Goal: Task Accomplishment & Management: Manage account settings

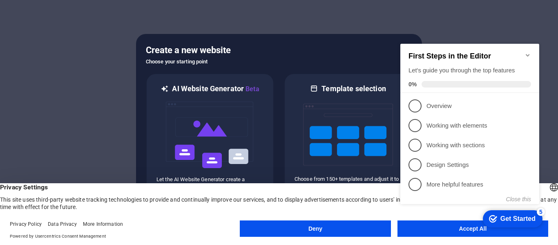
click at [423, 232] on appcues-checklist "Contextual help checklist present on screen" at bounding box center [471, 132] width 149 height 201
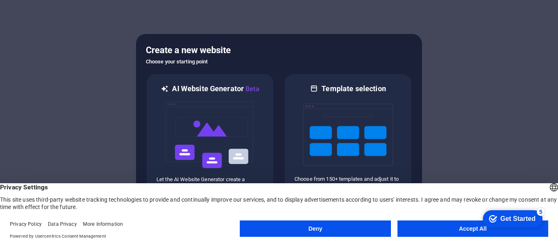
click html "checkmark Get Started 5 First Steps in the Editor Let's guide you through the t…"
click at [454, 224] on button "Accept All" at bounding box center [472, 228] width 151 height 16
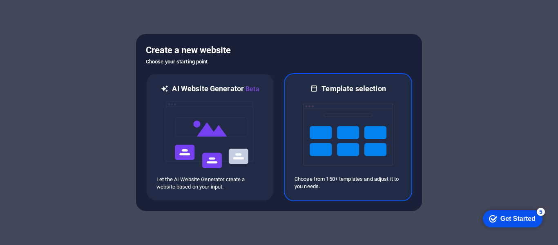
click at [365, 152] on img at bounding box center [348, 135] width 90 height 82
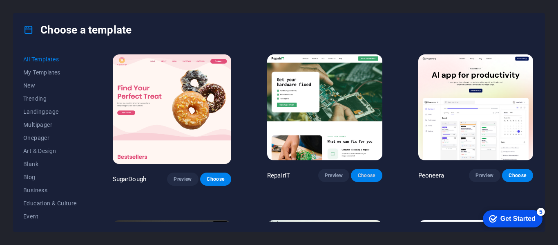
click at [363, 178] on span "Choose" at bounding box center [366, 175] width 18 height 7
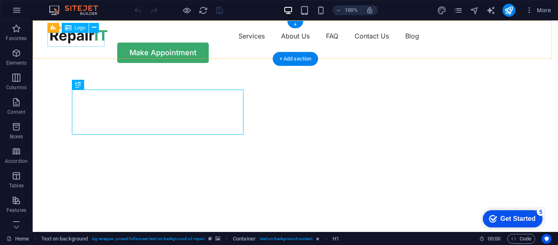
click at [86, 40] on div at bounding box center [78, 36] width 57 height 14
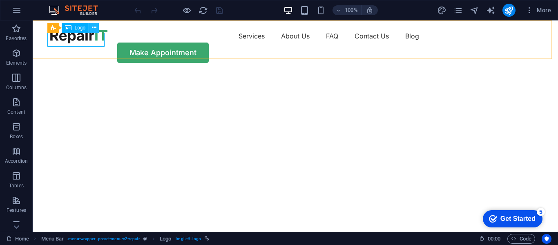
click at [93, 29] on icon at bounding box center [94, 27] width 4 height 9
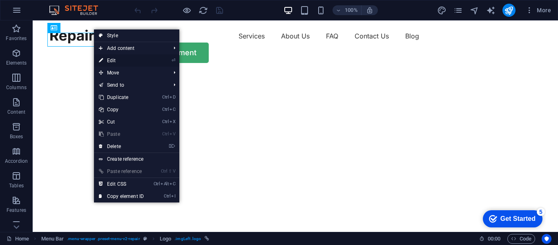
click at [154, 59] on li "⏎ Edit" at bounding box center [136, 60] width 85 height 12
click at [116, 62] on link "⏎ Edit" at bounding box center [121, 60] width 55 height 12
select select "px"
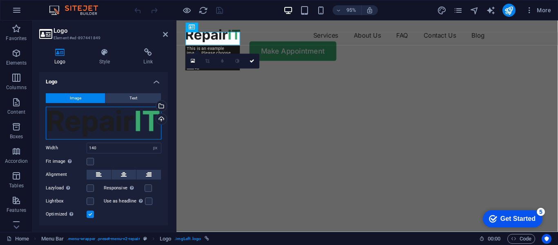
click at [110, 118] on div "Drag files here, click to choose files or select files from Files or our free s…" at bounding box center [104, 123] width 116 height 33
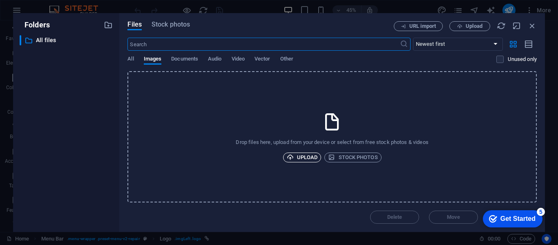
click at [306, 159] on span "Upload" at bounding box center [302, 157] width 31 height 10
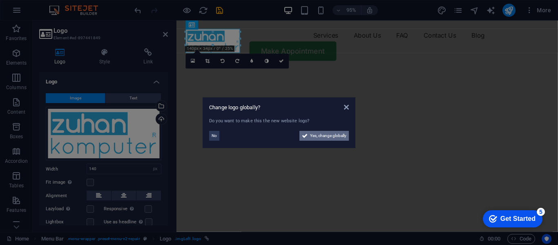
click at [336, 136] on span "Yes, change globally" at bounding box center [328, 136] width 36 height 10
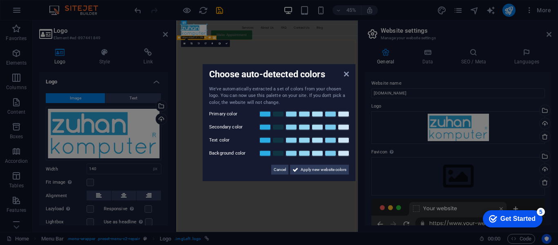
click at [221, 113] on label "Primary color" at bounding box center [233, 114] width 49 height 10
click at [263, 116] on link at bounding box center [265, 114] width 12 height 7
click at [307, 128] on link at bounding box center [304, 127] width 12 height 7
click at [321, 140] on link at bounding box center [317, 140] width 12 height 7
click at [341, 154] on link at bounding box center [343, 153] width 12 height 7
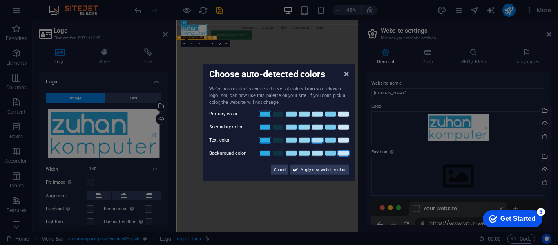
click at [265, 140] on link at bounding box center [265, 140] width 12 height 7
click at [342, 127] on link at bounding box center [343, 127] width 12 height 7
click at [319, 170] on span "Apply new website colors" at bounding box center [324, 170] width 46 height 10
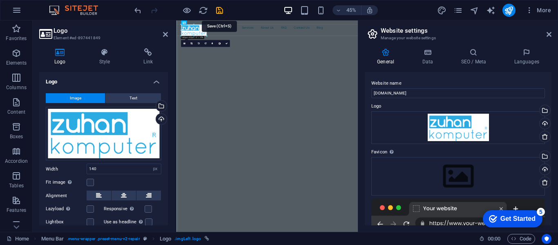
drag, startPoint x: 219, startPoint y: 12, endPoint x: 239, endPoint y: 12, distance: 20.8
click at [219, 12] on icon "save" at bounding box center [219, 10] width 9 height 9
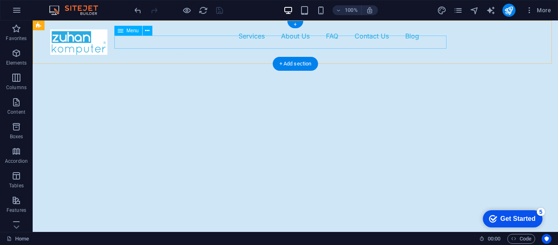
click at [209, 40] on nav "Services About Us FAQ Contact Us Blog" at bounding box center [295, 35] width 490 height 13
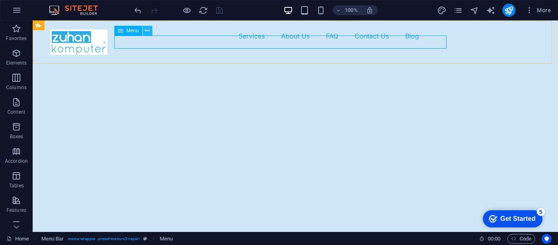
click at [147, 31] on icon at bounding box center [147, 31] width 4 height 9
click at [149, 33] on icon at bounding box center [147, 31] width 4 height 9
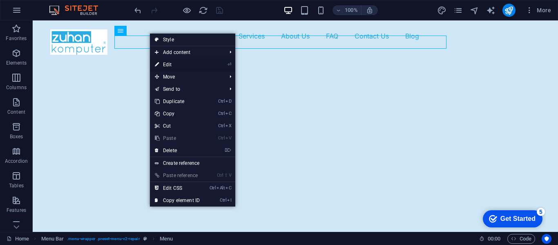
click at [171, 62] on link "⏎ Edit" at bounding box center [177, 64] width 55 height 12
select select "1"
select select
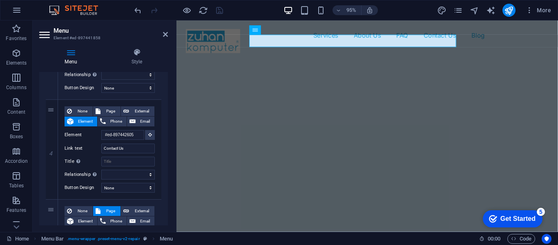
scroll to position [352, 0]
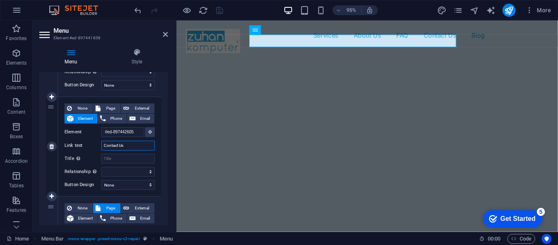
drag, startPoint x: 129, startPoint y: 147, endPoint x: 99, endPoint y: 148, distance: 29.8
click at [99, 148] on div "Link text Contact Us" at bounding box center [110, 145] width 90 height 10
type input "Hubingi"
select select
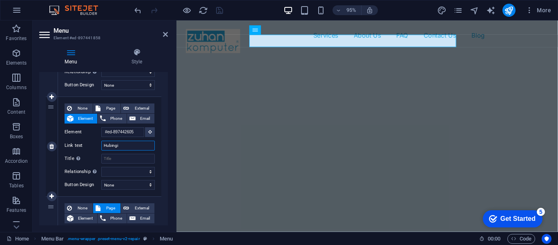
select select
type input "Hub"
select select
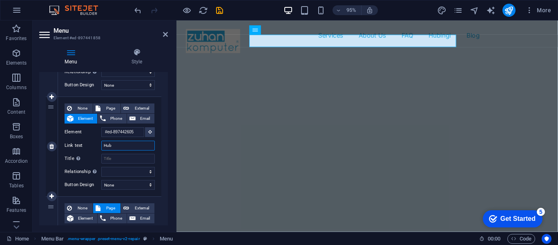
select select
type input "Hubun"
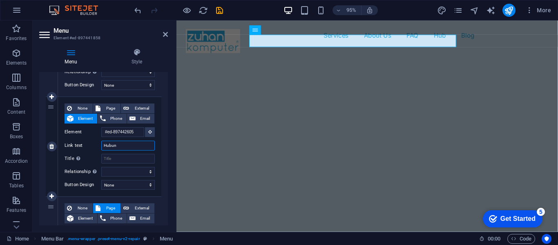
select select
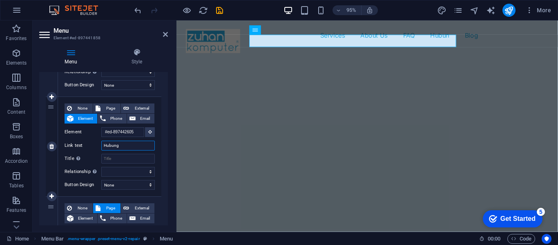
type input "Hubungi"
select select
type input "Hubungi"
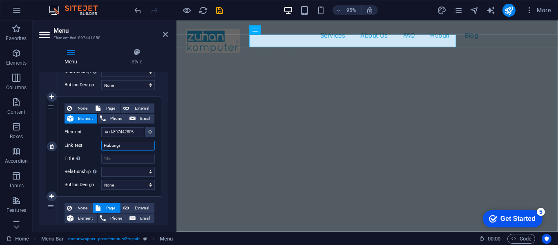
select select
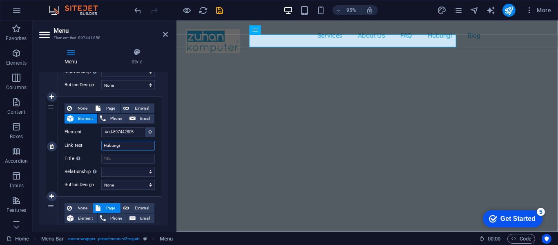
type input "Hubungi K"
select select
type input "Hubungi Kami"
select select
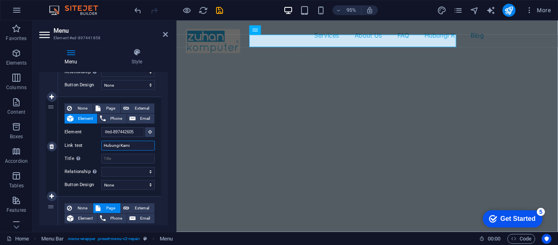
select select
type input "Hubungi Kami"
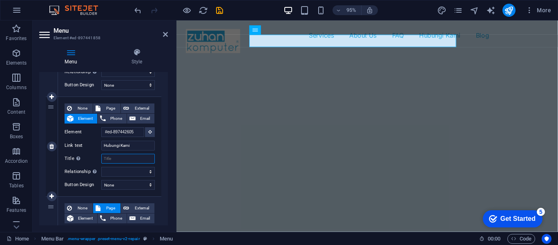
click at [118, 159] on input "Title Additional link description, should not be the same as the link text. The…" at bounding box center [128, 159] width 54 height 10
drag, startPoint x: 165, startPoint y: 177, endPoint x: 165, endPoint y: 192, distance: 15.1
click at [165, 192] on div "1 None Page External Element Phone Email Page Home Blog Subpage Legal Notice Pr…" at bounding box center [103, 53] width 129 height 524
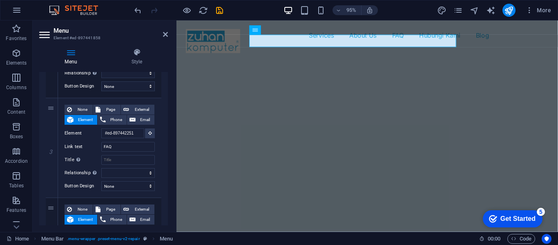
scroll to position [248, 0]
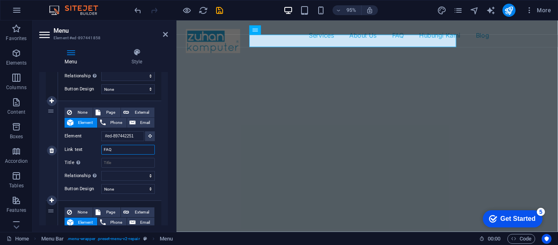
click at [119, 148] on input "FAQ" at bounding box center [128, 150] width 54 height 10
type input "F"
select select
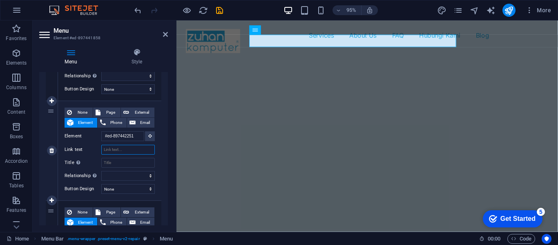
select select
type input "S"
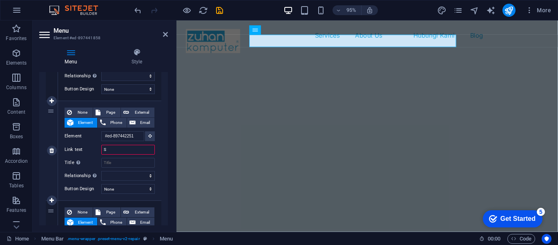
select select
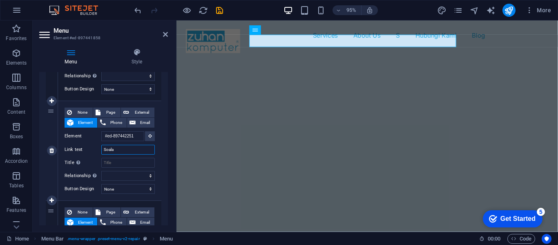
type input "Soalan"
select select
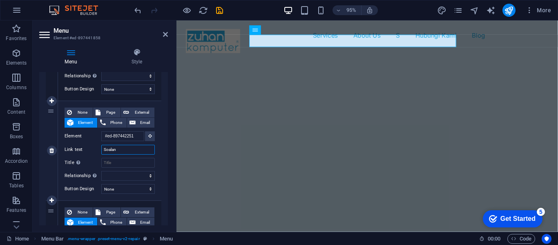
select select
type input "Soalan"
select select
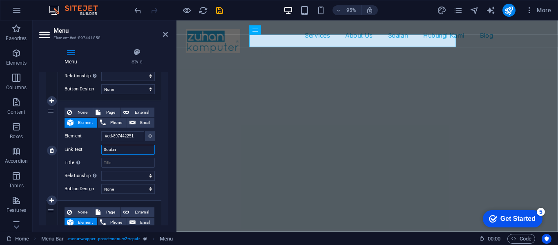
select select
type input "Soalan La"
select select
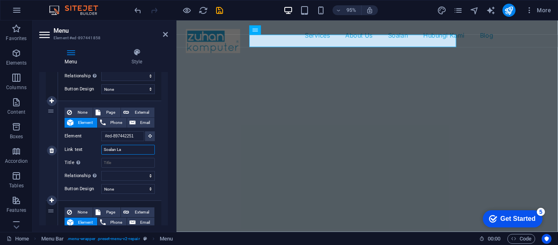
select select
type input "Soalan Lazim"
select select
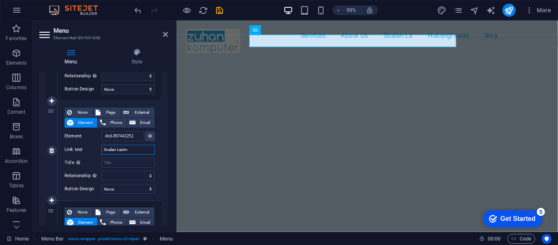
select select
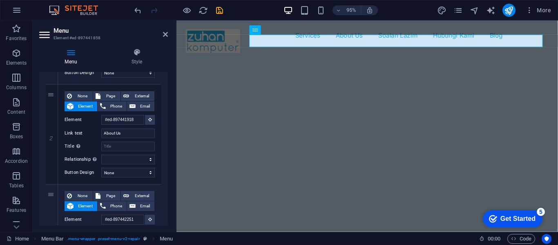
scroll to position [153, 0]
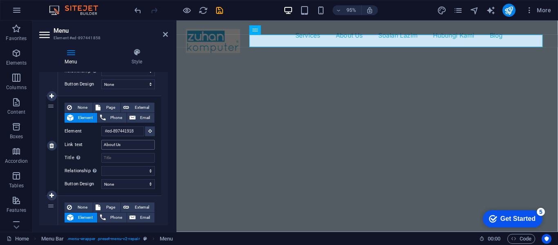
type input "Soalan Lazim"
drag, startPoint x: 123, startPoint y: 144, endPoint x: 98, endPoint y: 144, distance: 24.9
click at [98, 144] on div "Link text About Us" at bounding box center [110, 145] width 90 height 10
type input "Siapa"
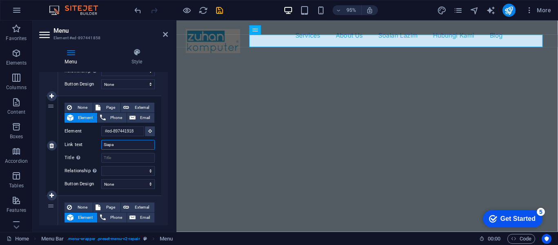
select select
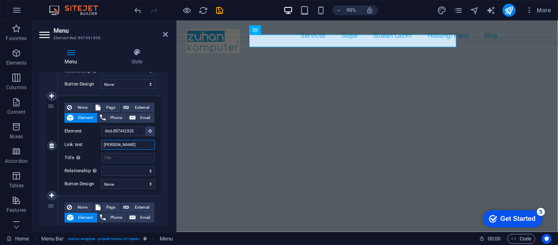
type input "[PERSON_NAME]"
select select
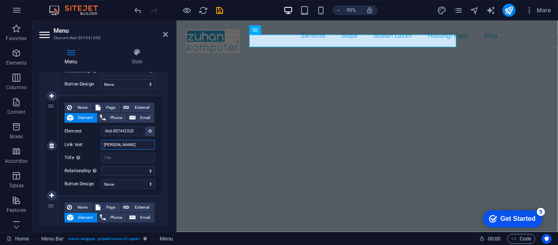
select select
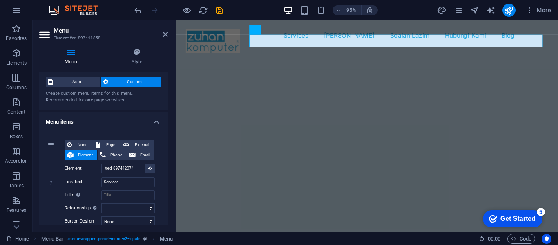
scroll to position [13, 0]
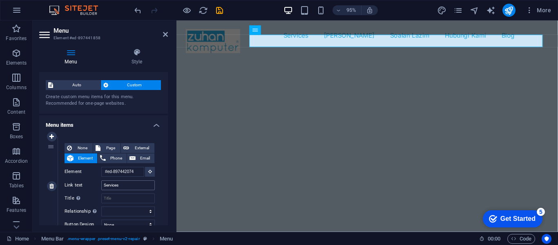
type input "[PERSON_NAME]"
drag, startPoint x: 127, startPoint y: 184, endPoint x: 89, endPoint y: 185, distance: 37.6
click at [89, 185] on div "Link text Services" at bounding box center [110, 185] width 90 height 10
type input "Perkihdmat"
select select
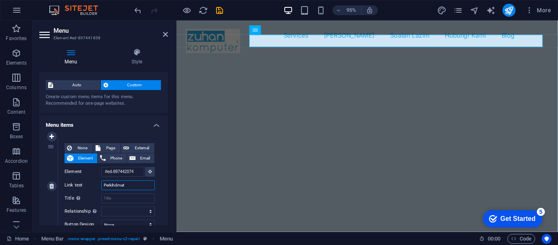
select select
type input "Perkihdmatan"
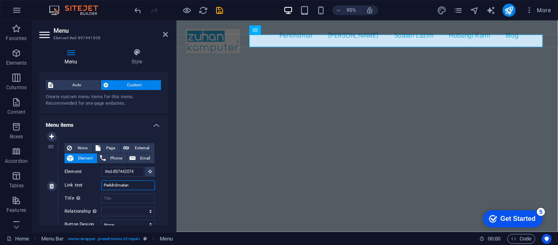
select select
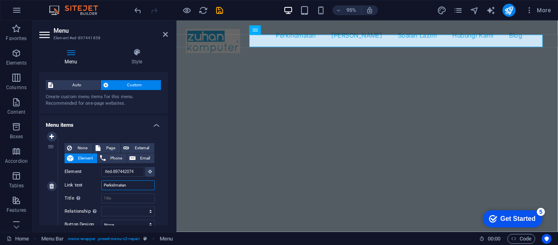
type input "Perkdmatan"
select select
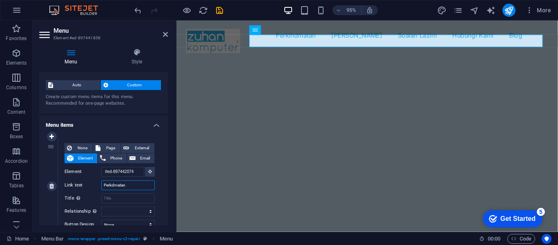
select select
type input "Perkhidmatan"
select select
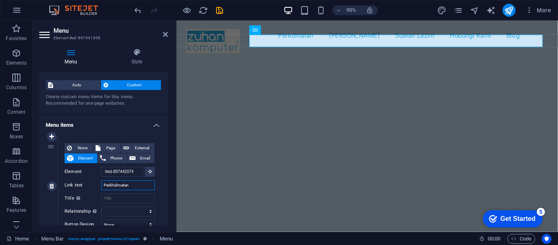
select select
type input "Perkhidmatan"
click at [220, 11] on icon "save" at bounding box center [219, 10] width 9 height 9
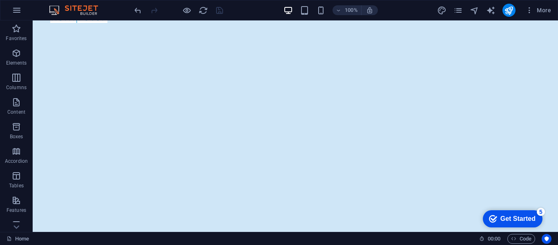
scroll to position [0, 0]
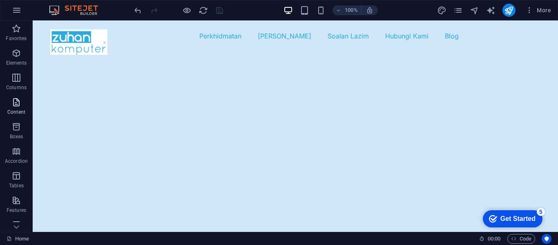
click at [17, 105] on icon "button" at bounding box center [16, 102] width 10 height 10
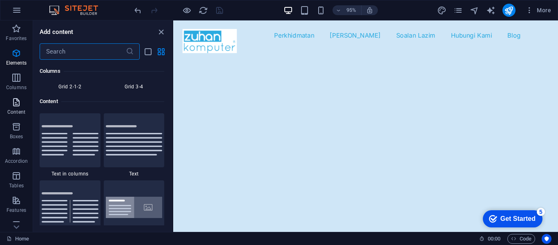
scroll to position [1429, 0]
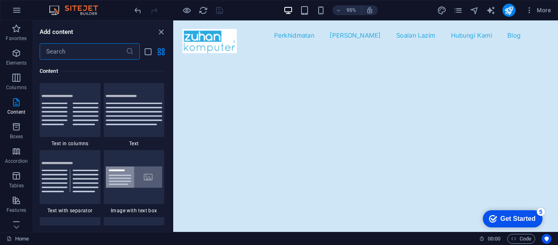
click at [89, 10] on img at bounding box center [77, 10] width 61 height 10
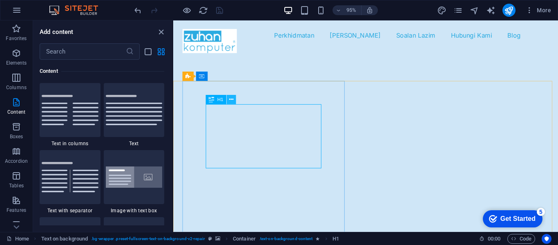
click at [230, 100] on icon at bounding box center [232, 100] width 4 height 8
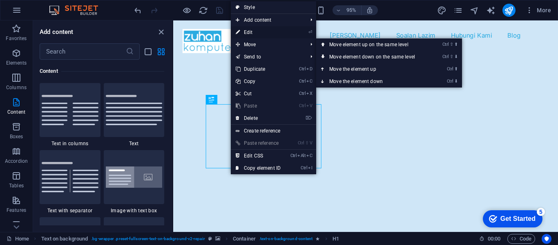
click at [267, 32] on link "⏎ Edit" at bounding box center [258, 32] width 55 height 12
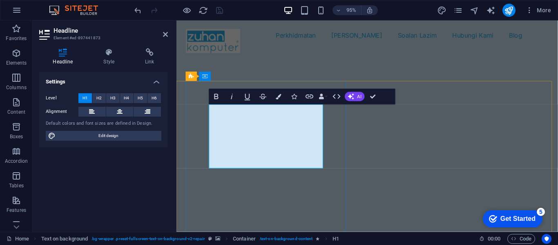
copy h1 "Get your hardware fixed"
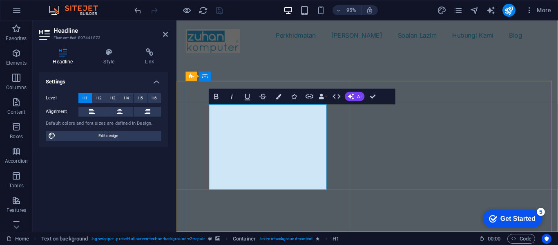
drag, startPoint x: 266, startPoint y: 145, endPoint x: 221, endPoint y: 143, distance: 45.4
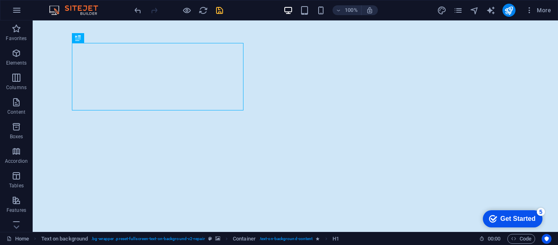
scroll to position [0, 0]
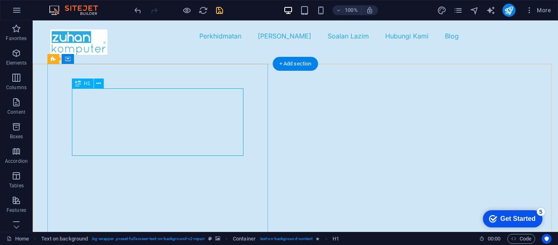
click at [98, 83] on icon at bounding box center [98, 83] width 4 height 9
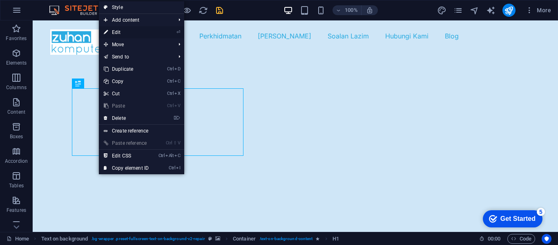
click at [141, 32] on link "⏎ Edit" at bounding box center [126, 32] width 55 height 12
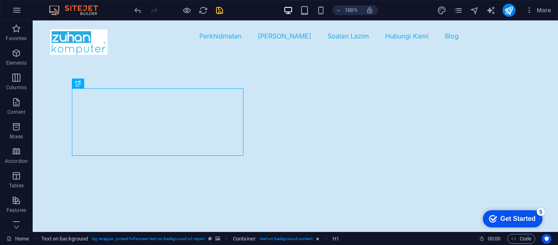
click at [218, 10] on icon "save" at bounding box center [219, 10] width 9 height 9
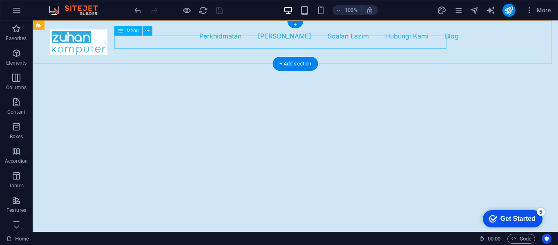
click at [234, 40] on nav "Perkhidmatan Siapa Kami Soalan Lazim Hubungi Kami Blog" at bounding box center [295, 35] width 490 height 13
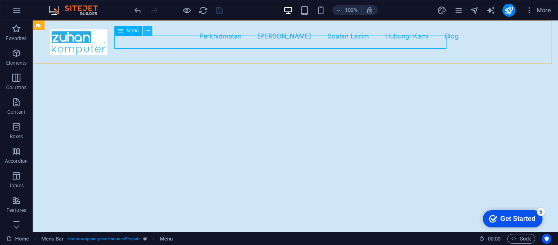
click at [150, 31] on button at bounding box center [148, 31] width 10 height 10
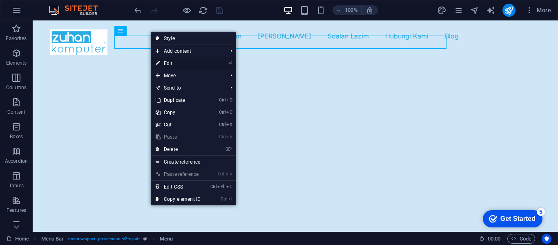
click at [172, 65] on link "⏎ Edit" at bounding box center [178, 63] width 55 height 12
select select "1"
select select
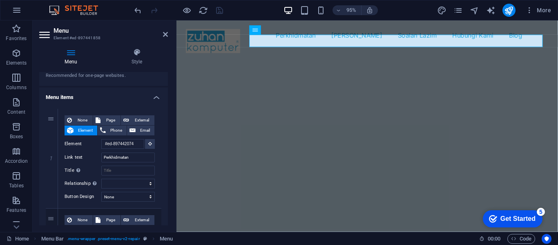
scroll to position [47, 0]
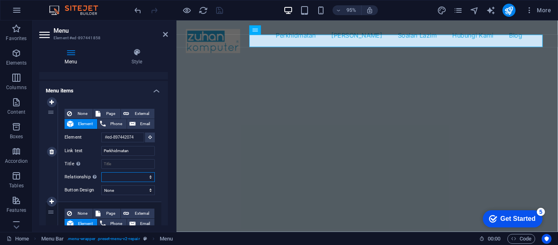
click at [148, 178] on select "alternate author bookmark external help license next nofollow noreferrer noopen…" at bounding box center [128, 177] width 54 height 10
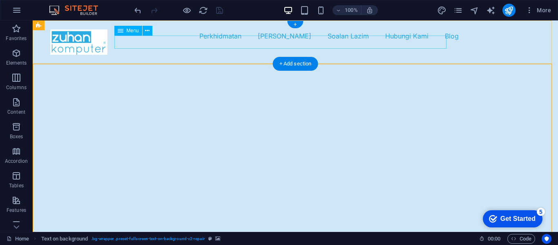
click at [213, 42] on nav "Perkhidmatan Siapa Kami Soalan Lazim Hubungi Kami Blog" at bounding box center [295, 35] width 490 height 13
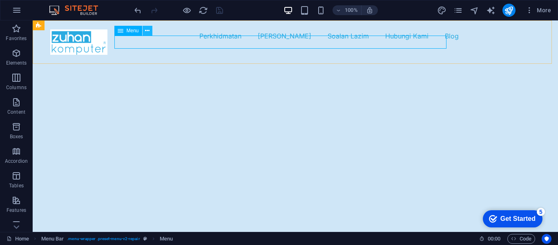
click at [149, 30] on icon at bounding box center [147, 31] width 4 height 9
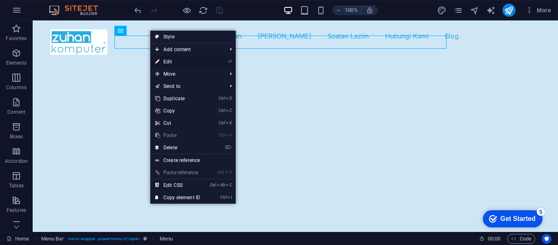
click at [172, 60] on link "⏎ Edit" at bounding box center [177, 62] width 55 height 12
select select "1"
select select
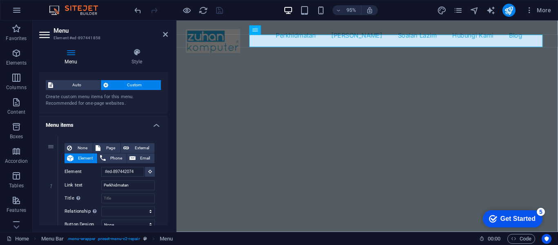
scroll to position [0, 0]
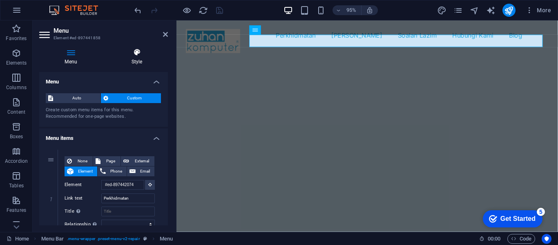
click at [136, 55] on icon at bounding box center [137, 52] width 62 height 8
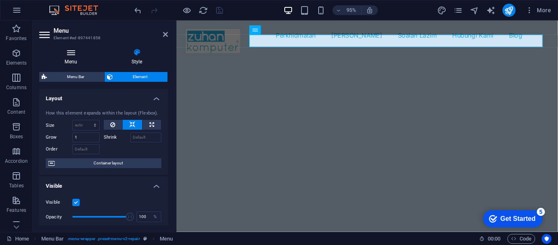
click at [73, 53] on icon at bounding box center [70, 52] width 63 height 8
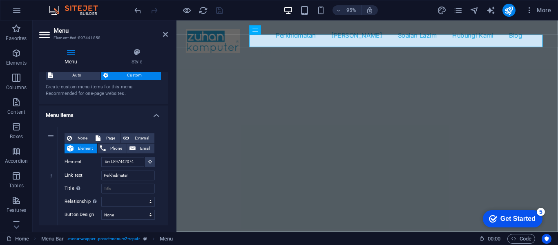
scroll to position [42, 0]
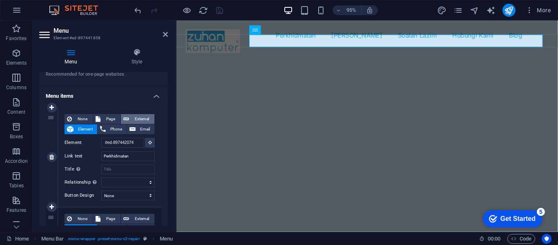
click at [138, 117] on span "External" at bounding box center [142, 119] width 20 height 10
select select "blank"
select select
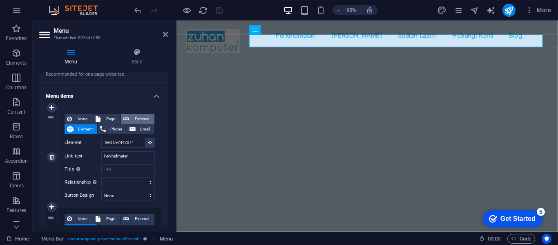
select select
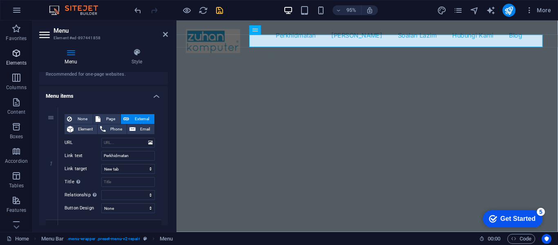
click at [17, 56] on icon "button" at bounding box center [16, 53] width 10 height 10
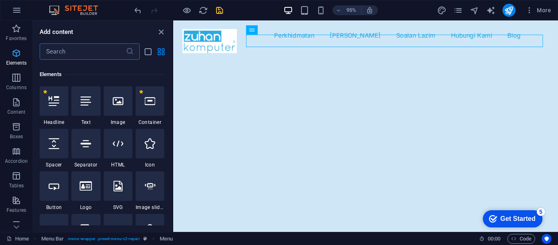
scroll to position [87, 0]
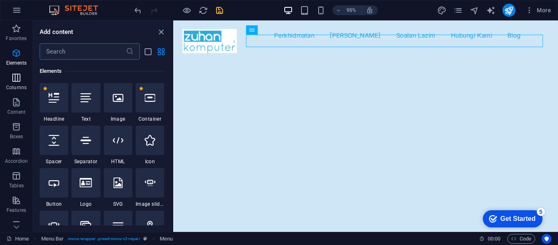
click at [15, 81] on icon "button" at bounding box center [16, 78] width 10 height 10
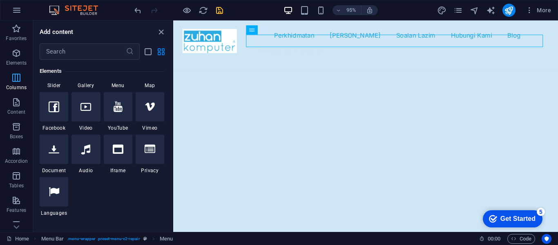
scroll to position [404, 0]
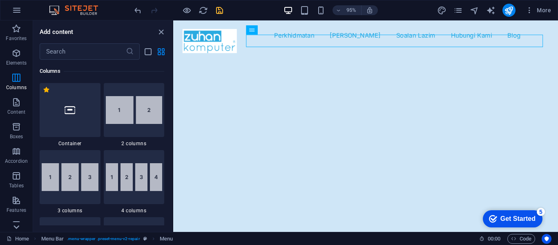
click at [17, 27] on icon at bounding box center [17, 25] width 6 height 4
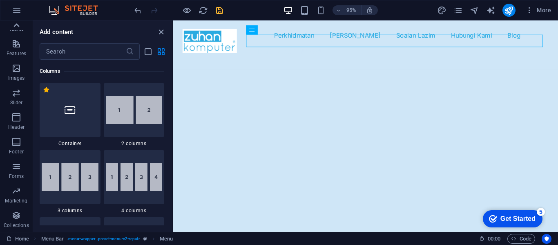
click at [17, 24] on icon at bounding box center [17, 25] width 6 height 4
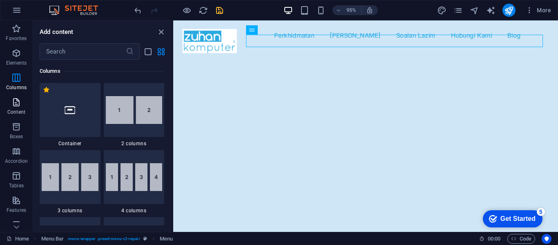
click at [14, 106] on icon "button" at bounding box center [16, 102] width 10 height 10
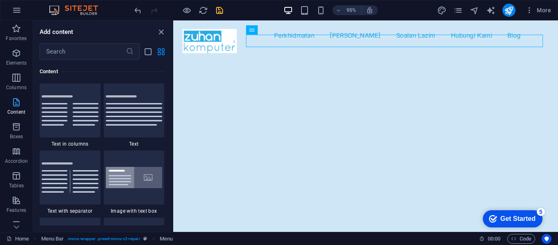
scroll to position [1429, 0]
click at [140, 187] on img at bounding box center [134, 177] width 57 height 22
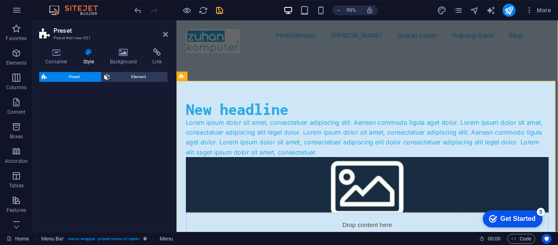
select select "rem"
select select "px"
select select "preset-text-with-image-v4-boxed"
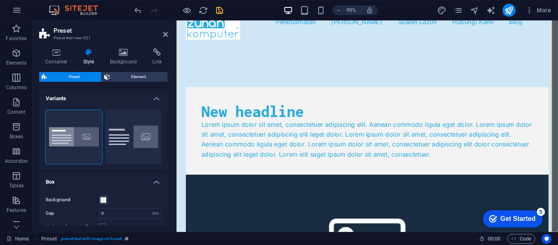
scroll to position [0, 0]
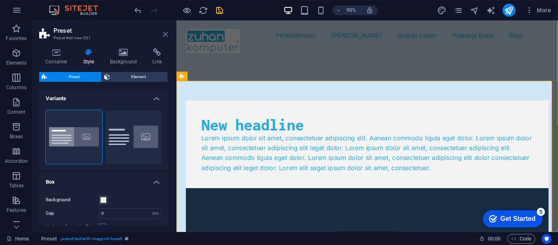
click at [166, 35] on icon at bounding box center [165, 34] width 5 height 7
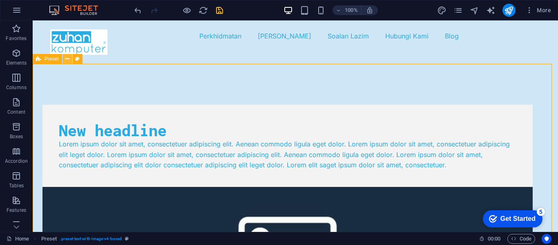
click at [69, 59] on icon at bounding box center [67, 59] width 4 height 9
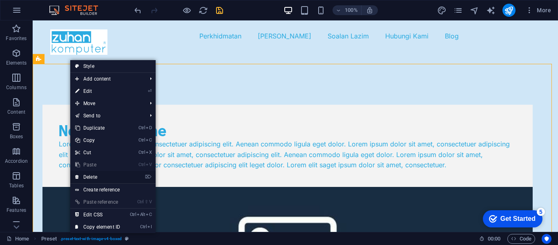
click at [101, 176] on link "⌦ Delete" at bounding box center [97, 177] width 55 height 12
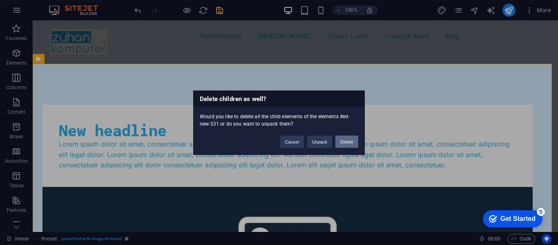
click at [352, 141] on button "Delete" at bounding box center [346, 141] width 23 height 12
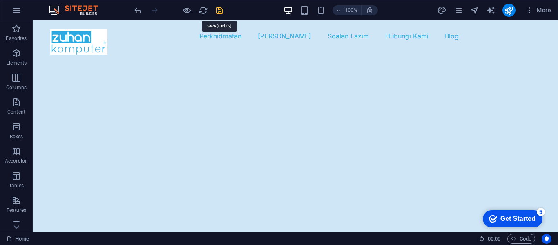
click at [216, 11] on icon "save" at bounding box center [219, 10] width 9 height 9
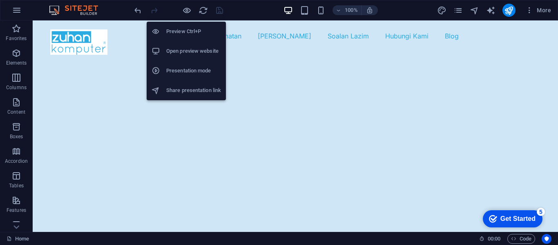
click at [181, 53] on h6 "Open preview website" at bounding box center [193, 51] width 55 height 10
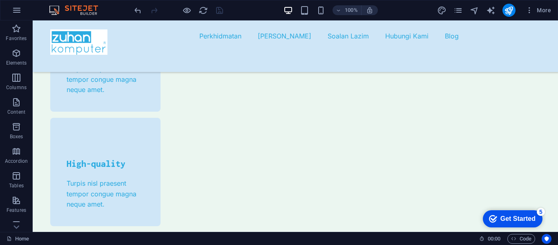
scroll to position [2638, 0]
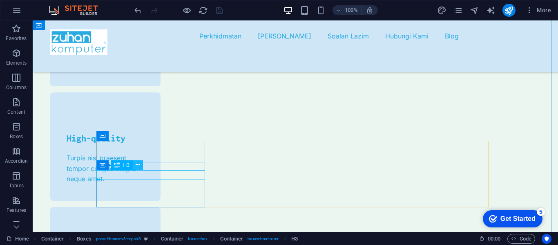
click at [138, 166] on icon at bounding box center [138, 165] width 4 height 9
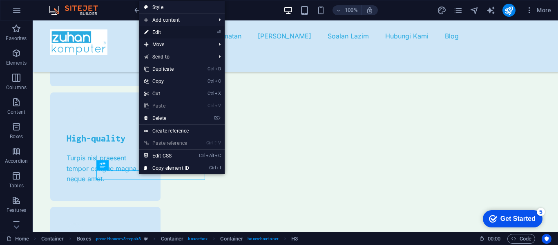
click at [162, 31] on link "⏎ Edit" at bounding box center [166, 32] width 55 height 12
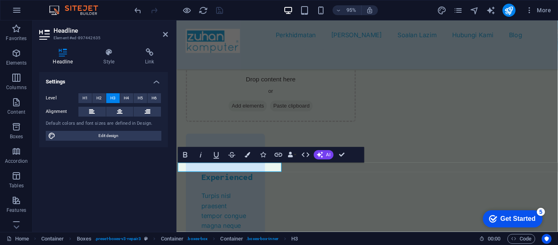
scroll to position [2865, 0]
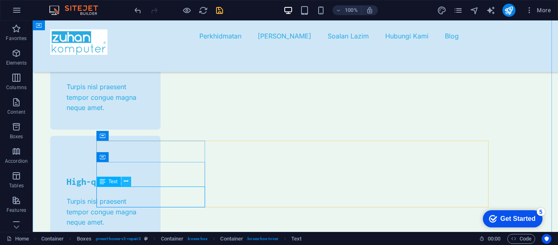
click at [125, 180] on icon at bounding box center [126, 181] width 4 height 9
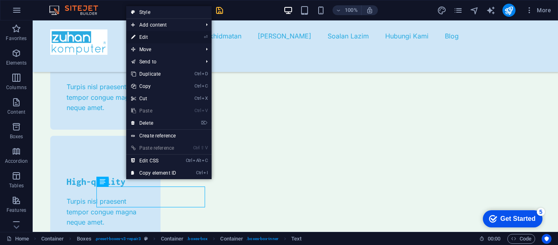
click at [161, 36] on link "⏎ Edit" at bounding box center [153, 37] width 55 height 12
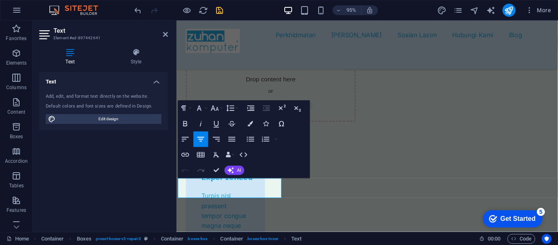
scroll to position [2865, 0]
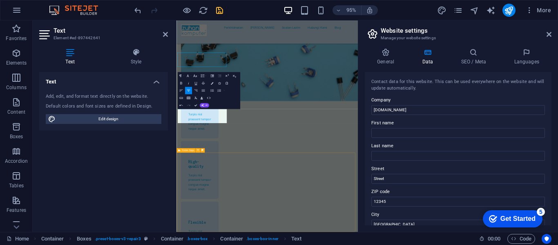
scroll to position [2959, 0]
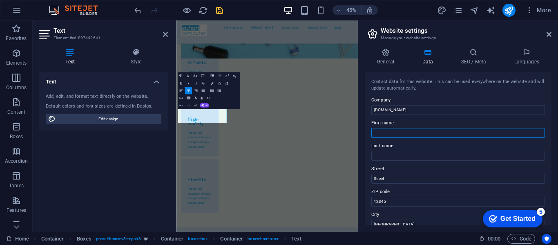
click at [387, 131] on input "First name" at bounding box center [458, 133] width 174 height 10
type input "Zuhan"
click at [384, 159] on input "Last name" at bounding box center [458, 156] width 174 height 10
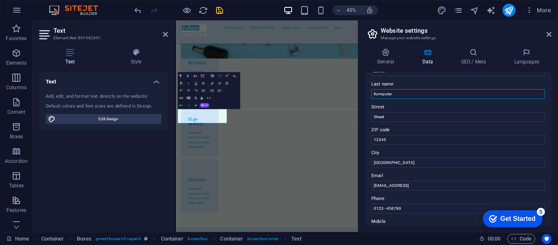
scroll to position [62, 0]
type input "Komputer"
drag, startPoint x: 399, startPoint y: 116, endPoint x: 360, endPoint y: 111, distance: 39.6
click at [360, 111] on div "General Data SEO / Meta Languages Website name [DOMAIN_NAME] Logo Drag files he…" at bounding box center [458, 137] width 200 height 190
type input "[STREET_ADDRESS]"
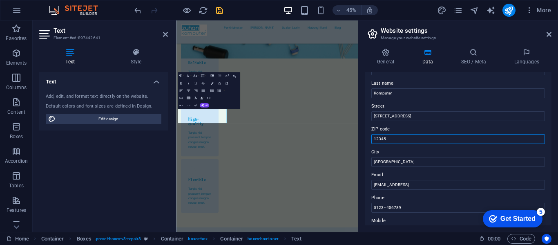
click at [403, 140] on input "12345" at bounding box center [458, 139] width 174 height 10
type input "42700"
click at [403, 164] on input "[GEOGRAPHIC_DATA]" at bounding box center [458, 162] width 174 height 10
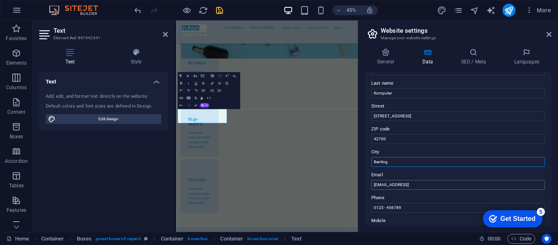
type input "Banting"
click at [392, 185] on input "[EMAIL_ADDRESS]" at bounding box center [458, 185] width 174 height 10
drag, startPoint x: 473, startPoint y: 186, endPoint x: 366, endPoint y: 186, distance: 107.8
click at [366, 186] on div "Contact data for this website. This can be used everywhere on the website and w…" at bounding box center [458, 148] width 187 height 153
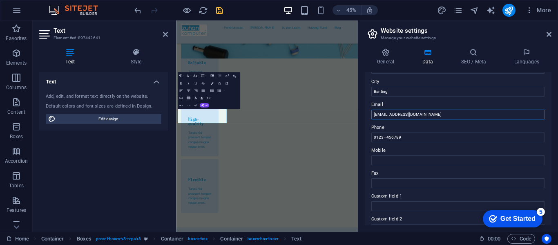
scroll to position [135, 0]
type input "[EMAIL_ADDRESS][DOMAIN_NAME]"
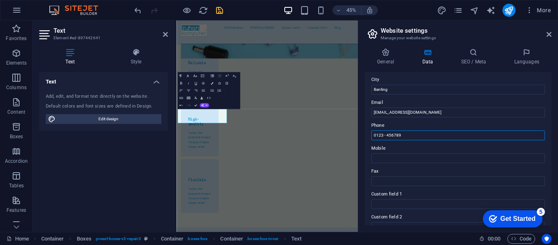
drag, startPoint x: 406, startPoint y: 136, endPoint x: 369, endPoint y: 134, distance: 37.7
click at [369, 134] on div "Contact data for this website. This can be used everywhere on the website and w…" at bounding box center [458, 148] width 187 height 153
click at [389, 161] on input "Mobile" at bounding box center [458, 158] width 174 height 10
drag, startPoint x: 380, startPoint y: 160, endPoint x: 386, endPoint y: 162, distance: 6.1
click at [380, 160] on input "0133304428" at bounding box center [458, 158] width 174 height 10
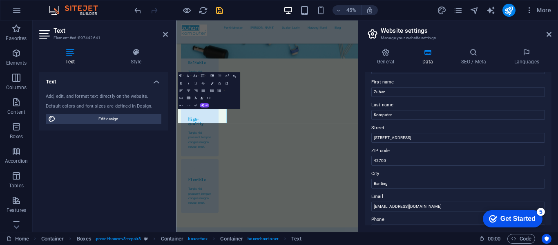
scroll to position [40, 0]
type input "013-330 4428"
click at [402, 207] on input "[EMAIL_ADDRESS][DOMAIN_NAME]" at bounding box center [458, 208] width 174 height 10
click at [403, 207] on input "[EMAIL_ADDRESS][DOMAIN_NAME]" at bounding box center [458, 208] width 174 height 10
click at [386, 208] on input "[EMAIL_ADDRESS][DOMAIN_NAME]" at bounding box center [458, 208] width 174 height 10
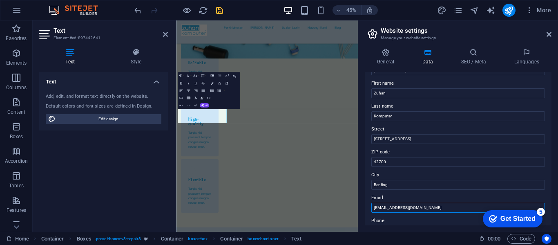
type input "[EMAIL_ADDRESS][DOMAIN_NAME]"
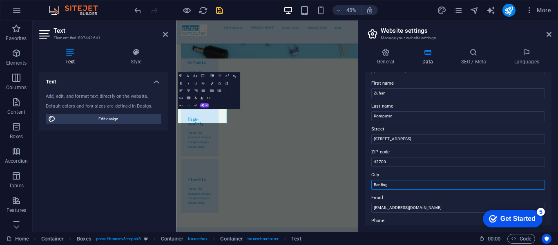
click at [389, 187] on input "Banting" at bounding box center [458, 185] width 174 height 10
click at [482, 163] on input "42700" at bounding box center [458, 162] width 174 height 10
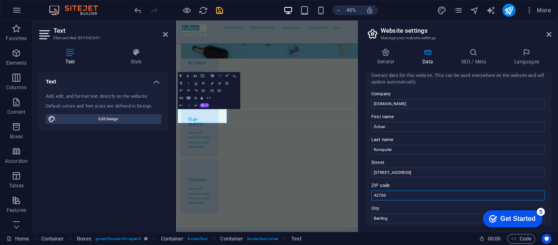
scroll to position [0, 0]
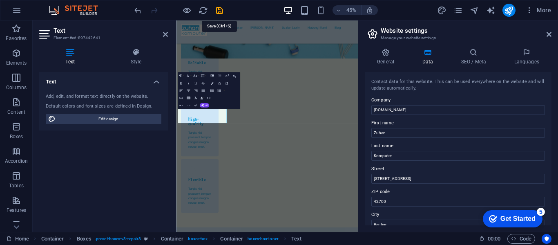
drag, startPoint x: 220, startPoint y: 11, endPoint x: 240, endPoint y: 16, distance: 20.2
click at [220, 11] on icon "save" at bounding box center [219, 10] width 9 height 9
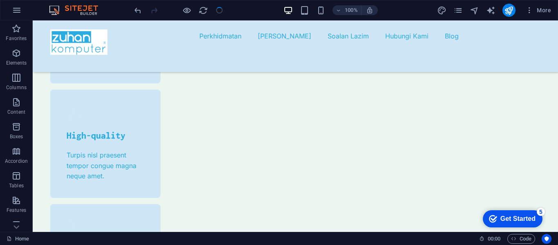
scroll to position [2698, 0]
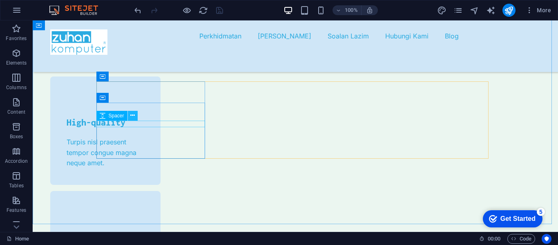
click at [131, 116] on icon at bounding box center [132, 115] width 4 height 9
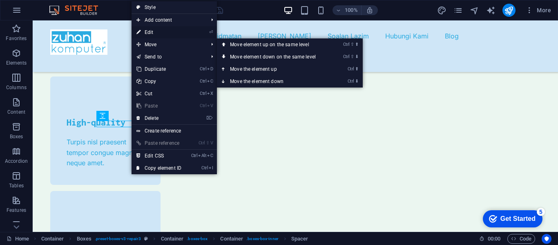
click at [158, 33] on link "⏎ Edit" at bounding box center [159, 32] width 55 height 12
select select "px"
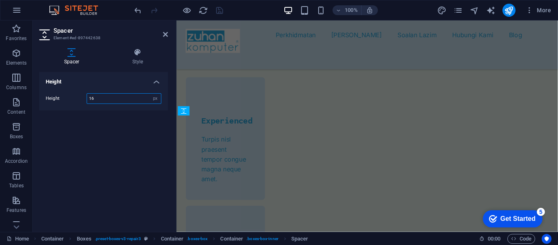
scroll to position [2924, 0]
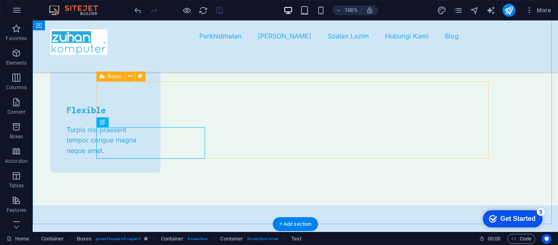
scroll to position [2698, 0]
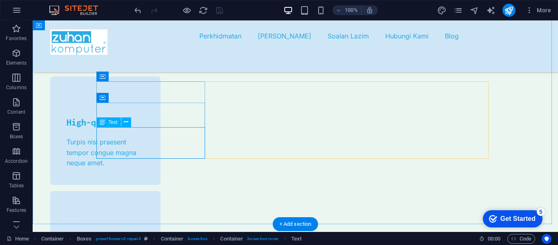
click at [128, 123] on icon at bounding box center [126, 122] width 4 height 9
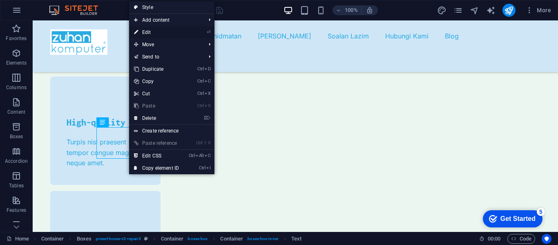
click at [157, 33] on link "⏎ Edit" at bounding box center [156, 32] width 55 height 12
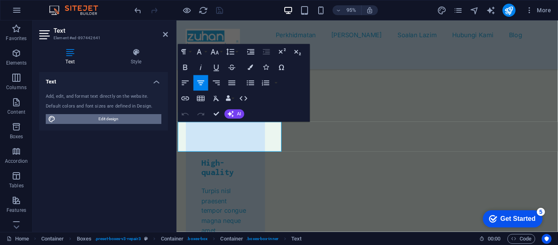
click at [122, 119] on span "Edit design" at bounding box center [108, 119] width 101 height 10
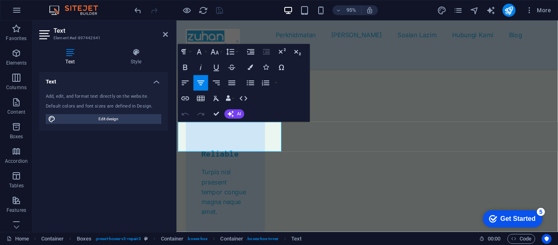
select select "px"
select select "400"
select select "px"
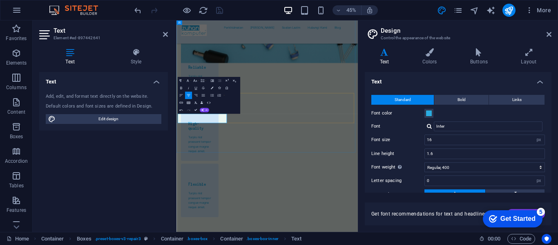
drag, startPoint x: 551, startPoint y: 147, endPoint x: 552, endPoint y: 162, distance: 14.7
click at [552, 162] on div "Variants Text Colors Buttons Layout Text Standard Bold Links Font color Font In…" at bounding box center [458, 137] width 200 height 190
drag, startPoint x: 551, startPoint y: 145, endPoint x: 550, endPoint y: 152, distance: 7.1
click at [550, 152] on div "Variants Text Colors Buttons Layout Text Standard Bold Links Font color Font In…" at bounding box center [458, 137] width 200 height 190
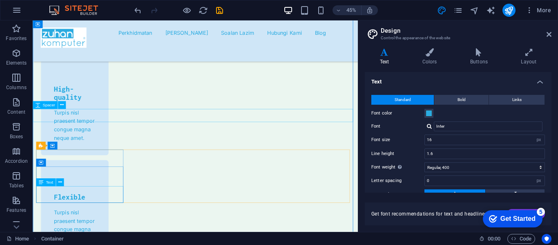
scroll to position [2823, 0]
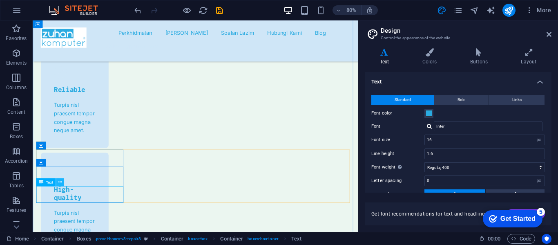
click at [61, 184] on icon at bounding box center [60, 181] width 4 height 7
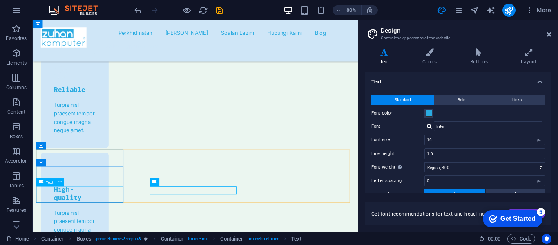
click at [61, 184] on icon at bounding box center [60, 181] width 4 height 7
click at [60, 182] on icon at bounding box center [60, 181] width 4 height 7
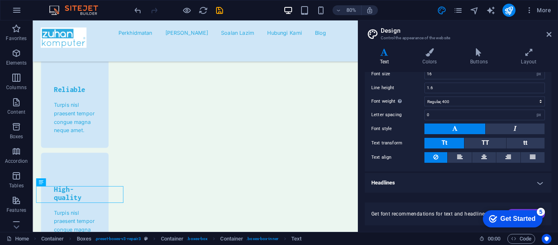
scroll to position [0, 0]
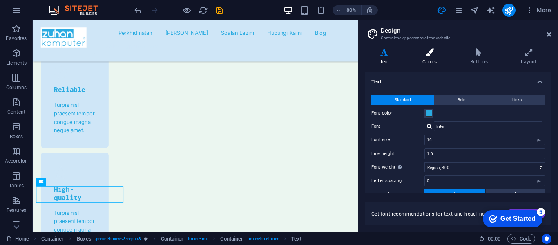
click at [430, 57] on h4 "Colors" at bounding box center [431, 56] width 48 height 17
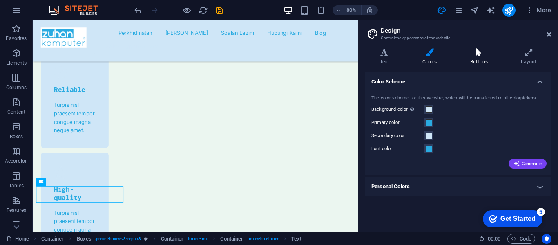
click at [475, 60] on h4 "Buttons" at bounding box center [480, 56] width 51 height 17
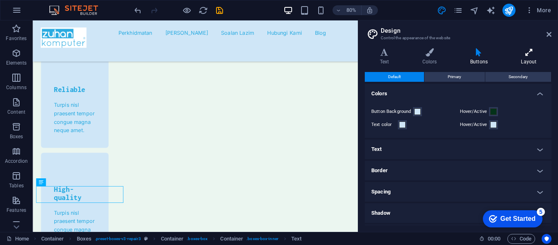
click at [528, 59] on h4 "Layout" at bounding box center [528, 56] width 45 height 17
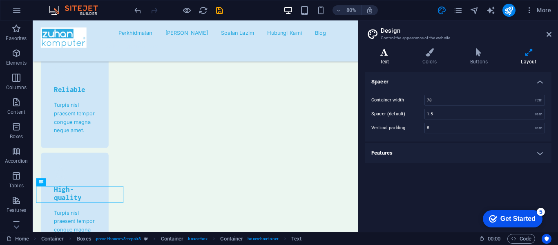
click at [386, 58] on h4 "Text" at bounding box center [386, 56] width 42 height 17
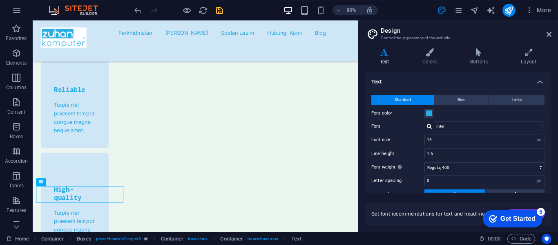
click at [216, 10] on icon "save" at bounding box center [219, 10] width 9 height 9
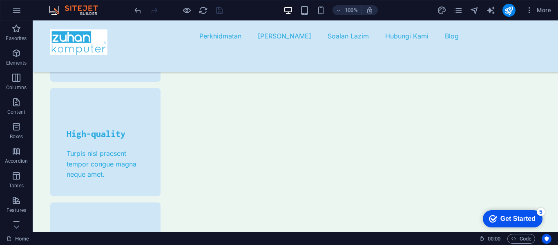
scroll to position [2699, 0]
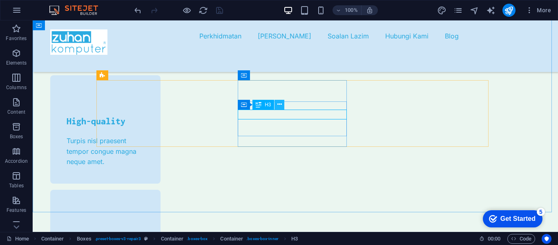
click at [279, 104] on icon at bounding box center [279, 104] width 4 height 9
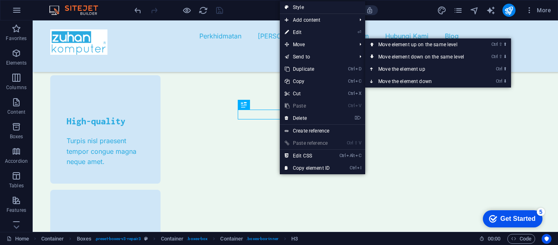
drag, startPoint x: 308, startPoint y: 34, endPoint x: 312, endPoint y: 98, distance: 64.7
click at [308, 34] on link "⏎ Edit" at bounding box center [307, 32] width 55 height 12
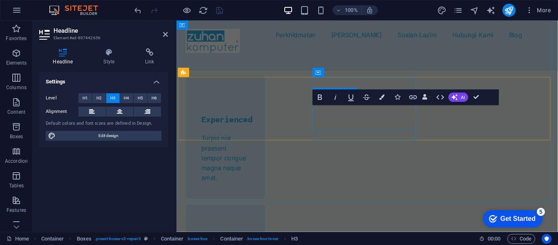
scroll to position [2925, 0]
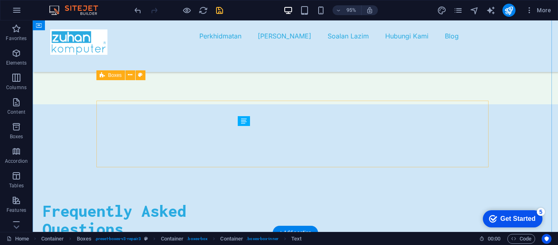
scroll to position [2699, 0]
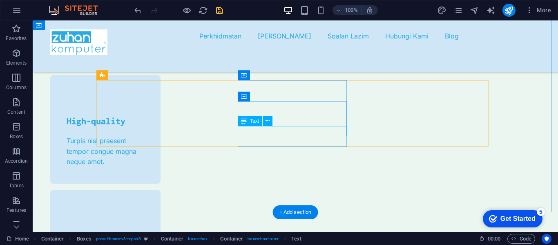
click at [267, 122] on icon at bounding box center [267, 120] width 4 height 9
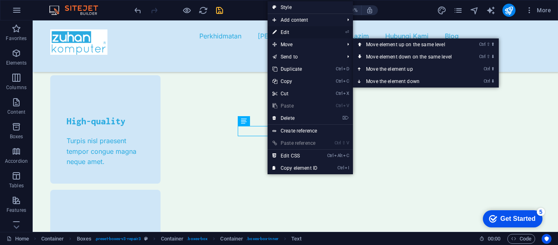
click at [292, 30] on link "⏎ Edit" at bounding box center [295, 32] width 55 height 12
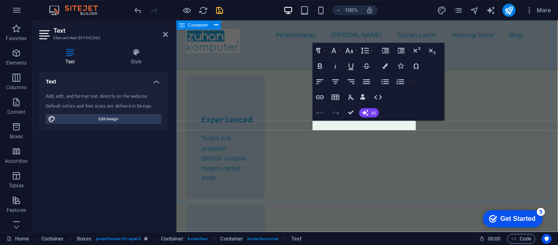
scroll to position [2925, 0]
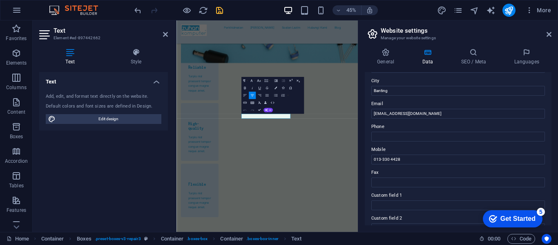
scroll to position [136, 0]
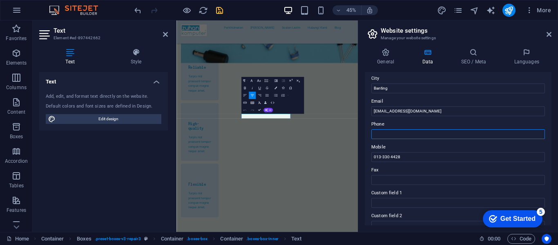
click at [398, 132] on input "Phone" at bounding box center [458, 134] width 174 height 10
type input "013-330 4428"
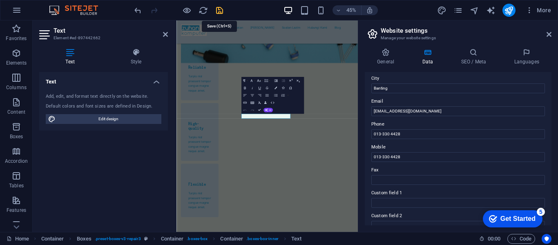
click at [221, 12] on icon "save" at bounding box center [219, 10] width 9 height 9
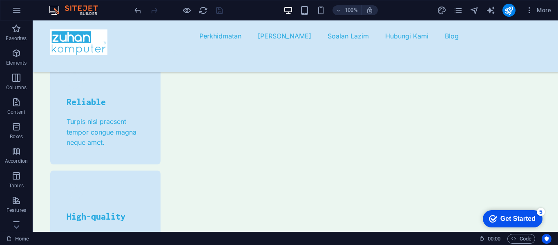
scroll to position [2610, 0]
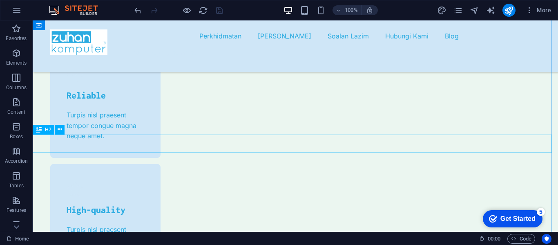
click at [59, 129] on icon at bounding box center [60, 129] width 4 height 9
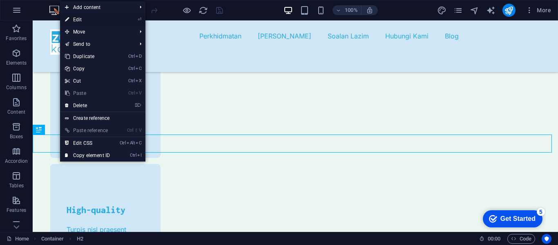
click at [83, 22] on link "⏎ Edit" at bounding box center [87, 19] width 55 height 12
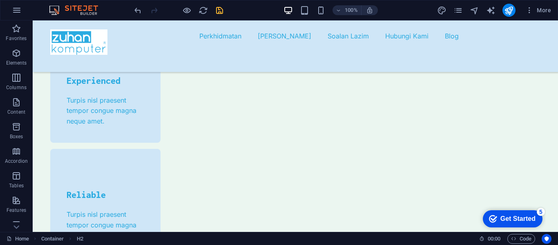
scroll to position [2499, 0]
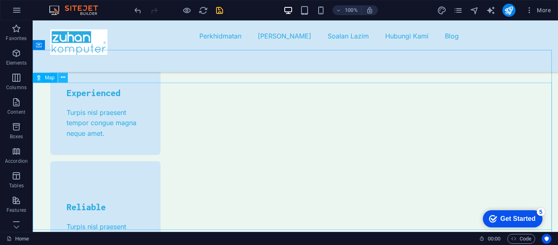
click at [64, 78] on icon at bounding box center [63, 77] width 4 height 9
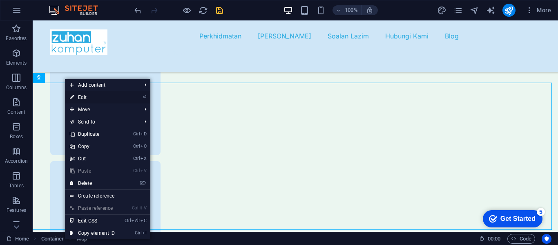
click at [91, 97] on link "⏎ Edit" at bounding box center [92, 97] width 55 height 12
select select "1"
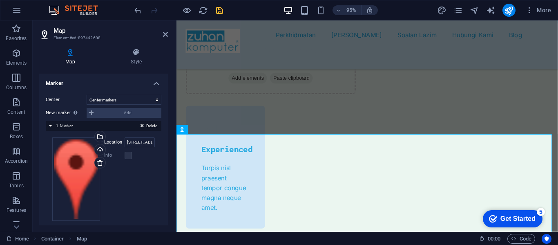
scroll to position [151, 0]
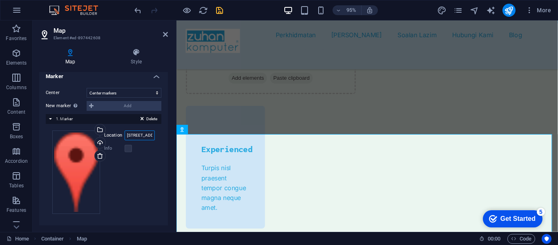
click at [133, 135] on input "[STREET_ADDRESS][US_STATE]" at bounding box center [140, 135] width 30 height 10
drag, startPoint x: 126, startPoint y: 135, endPoint x: 154, endPoint y: 138, distance: 28.0
click at [154, 138] on div "Drag files here, click to choose files or select files from Files or our free s…" at bounding box center [104, 172] width 116 height 96
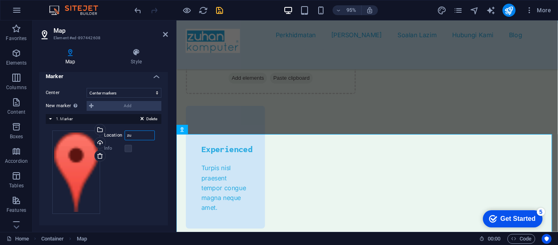
type input "z"
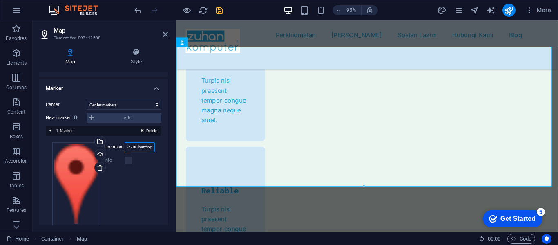
scroll to position [151, 0]
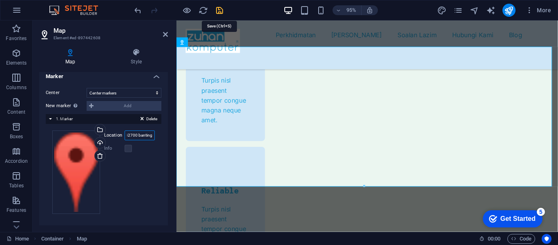
type input "19 jalan bb 1/4 taman banting baru 42700 banting"
drag, startPoint x: 219, startPoint y: 12, endPoint x: 185, endPoint y: 19, distance: 33.8
click at [219, 12] on icon "save" at bounding box center [219, 10] width 9 height 9
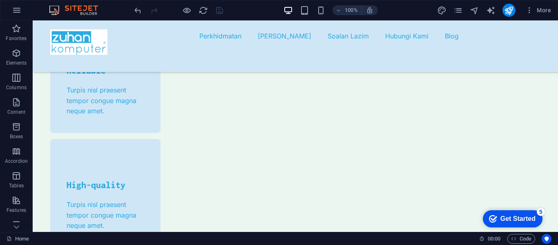
scroll to position [2660, 0]
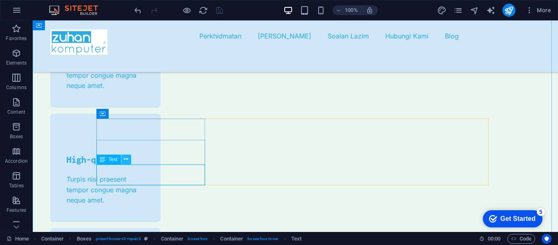
click at [126, 160] on icon at bounding box center [126, 159] width 4 height 9
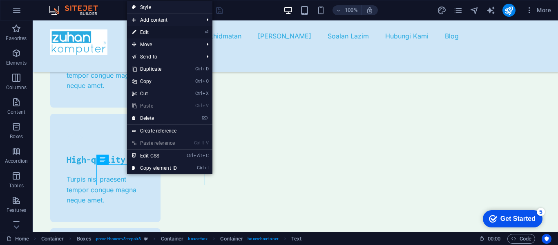
click at [158, 30] on link "⏎ Edit" at bounding box center [154, 32] width 55 height 12
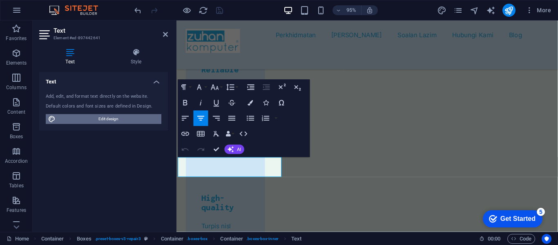
click at [114, 120] on span "Edit design" at bounding box center [108, 119] width 101 height 10
select select "px"
select select "400"
select select "px"
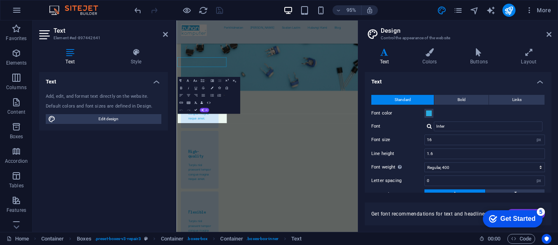
scroll to position [2948, 0]
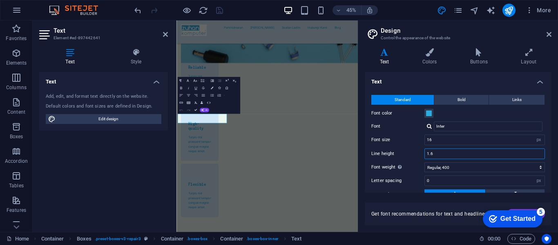
click at [440, 152] on input "1.6" at bounding box center [485, 154] width 120 height 10
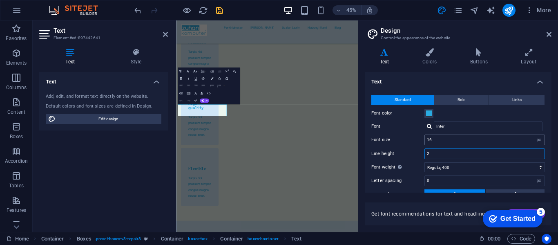
scroll to position [3080, 0]
click at [438, 150] on input "2" at bounding box center [485, 154] width 120 height 10
type input "1.6"
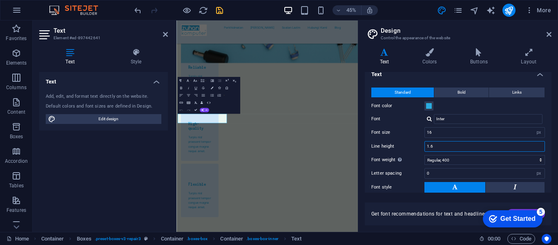
scroll to position [0, 0]
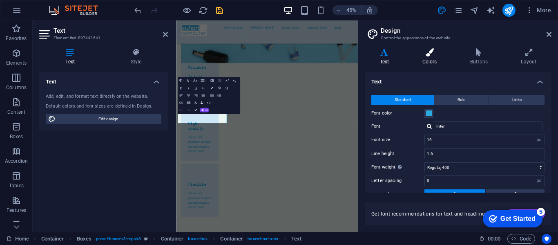
click at [432, 59] on h4 "Colors" at bounding box center [431, 56] width 48 height 17
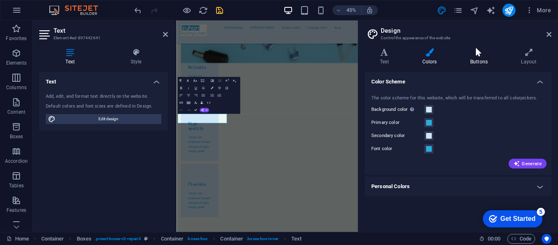
click at [480, 58] on h4 "Buttons" at bounding box center [480, 56] width 51 height 17
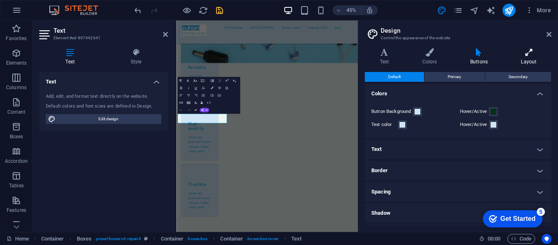
click at [525, 57] on h4 "Layout" at bounding box center [528, 56] width 45 height 17
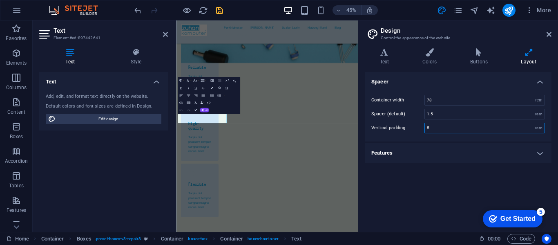
click at [438, 128] on input "5" at bounding box center [485, 128] width 120 height 10
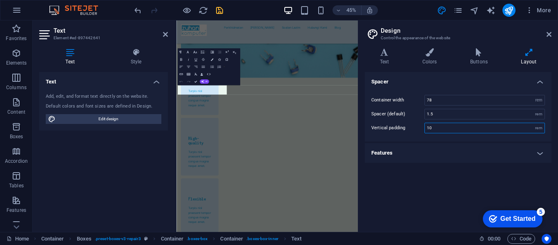
scroll to position [3208, 0]
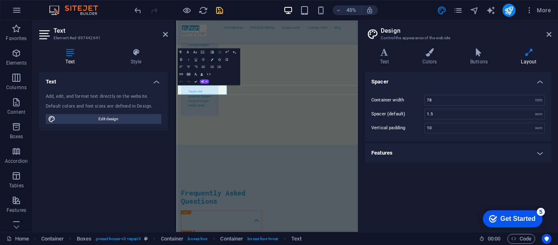
click at [458, 156] on h4 "Features" at bounding box center [458, 153] width 187 height 20
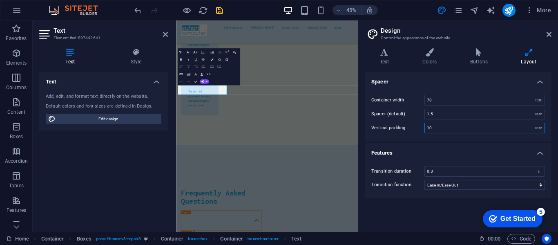
click at [438, 128] on input "10" at bounding box center [485, 128] width 120 height 10
click at [404, 127] on label "Vertical padding" at bounding box center [397, 127] width 53 height 4
drag, startPoint x: 404, startPoint y: 129, endPoint x: 385, endPoint y: 129, distance: 19.6
click at [385, 129] on label "Vertical padding" at bounding box center [397, 127] width 53 height 4
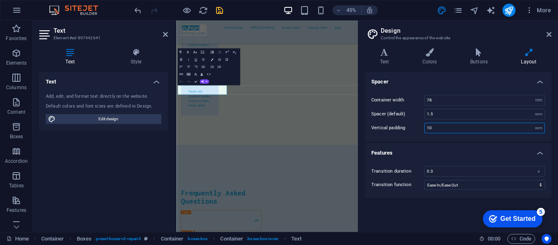
click at [444, 127] on input "10" at bounding box center [485, 128] width 120 height 10
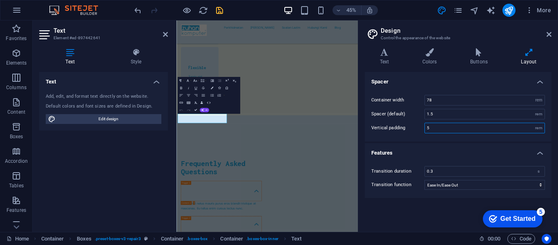
scroll to position [2948, 0]
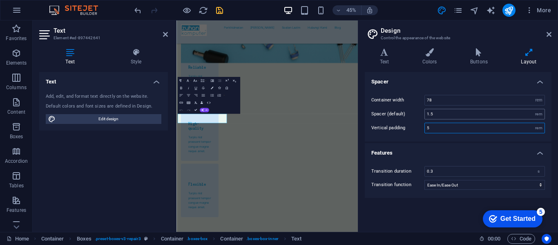
type input "5"
click at [445, 114] on input "1.5" at bounding box center [485, 114] width 120 height 10
click at [428, 53] on icon at bounding box center [429, 52] width 45 height 8
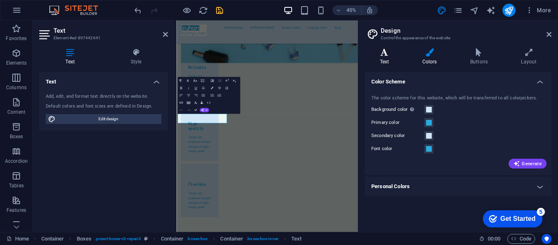
click at [386, 57] on h4 "Text" at bounding box center [386, 56] width 42 height 17
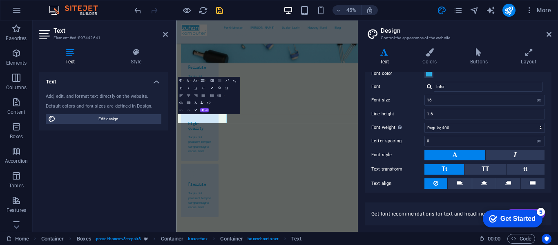
scroll to position [66, 0]
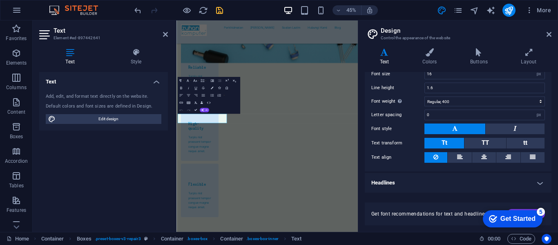
click at [532, 183] on h4 "Headlines" at bounding box center [458, 183] width 187 height 20
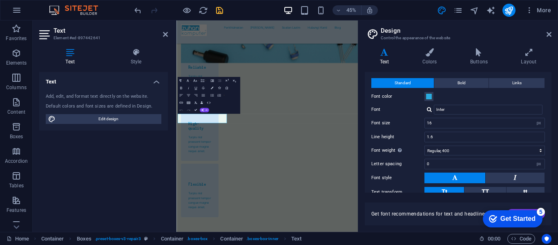
scroll to position [0, 0]
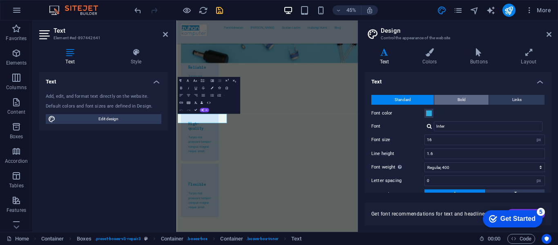
click at [461, 102] on span "Bold" at bounding box center [461, 100] width 8 height 10
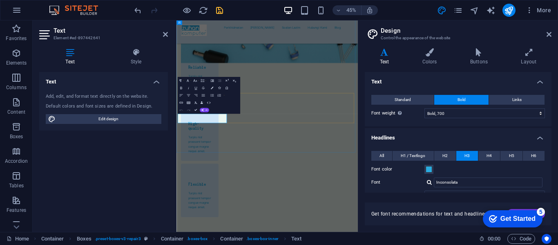
click at [442, 156] on span "H2" at bounding box center [444, 156] width 5 height 10
click at [468, 155] on span "H3" at bounding box center [466, 156] width 5 height 10
click at [526, 58] on h4 "Layout" at bounding box center [528, 56] width 45 height 17
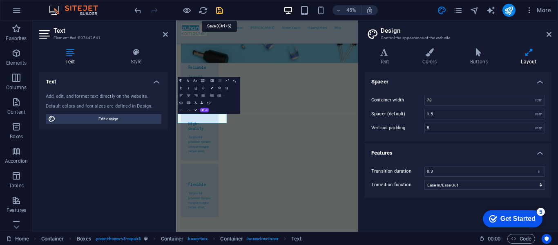
click at [221, 10] on icon "save" at bounding box center [219, 10] width 9 height 9
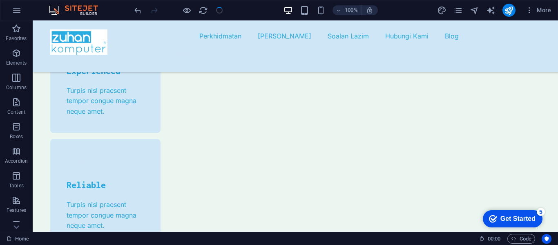
scroll to position [2508, 0]
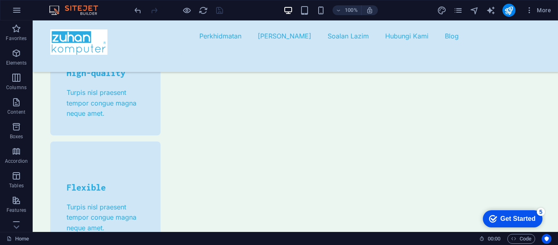
scroll to position [2677, 0]
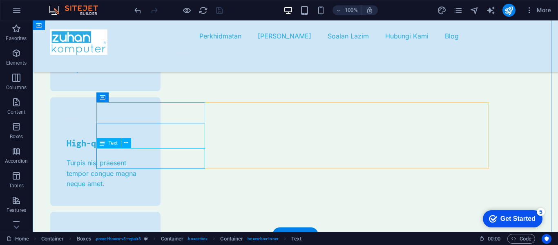
click at [126, 146] on icon at bounding box center [126, 142] width 4 height 9
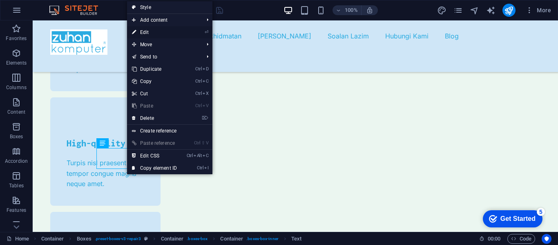
click at [150, 35] on link "⏎ Edit" at bounding box center [154, 32] width 55 height 12
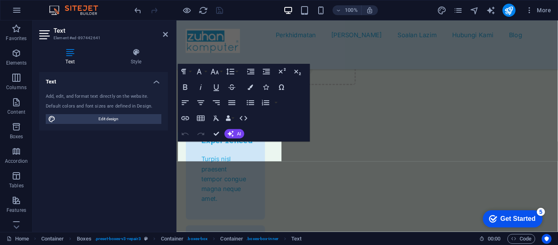
scroll to position [2903, 0]
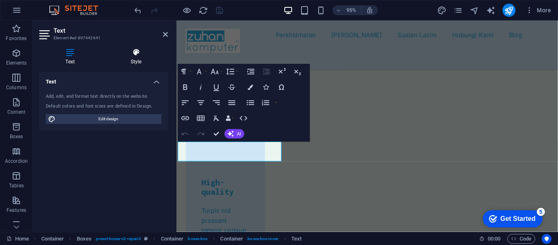
click at [136, 62] on h4 "Style" at bounding box center [136, 56] width 64 height 17
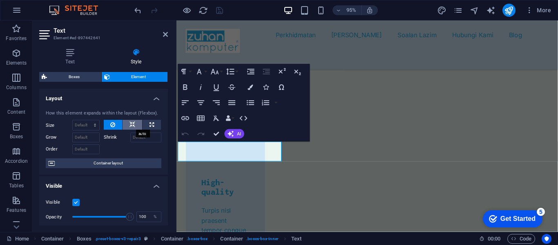
click at [132, 122] on icon at bounding box center [132, 125] width 6 height 10
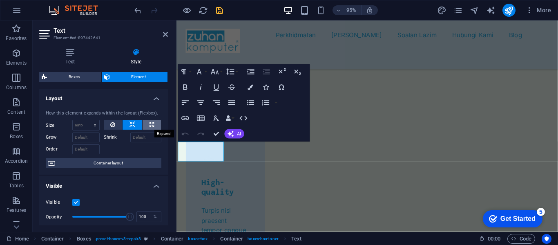
click at [149, 125] on icon at bounding box center [151, 125] width 4 height 10
type input "100"
select select "%"
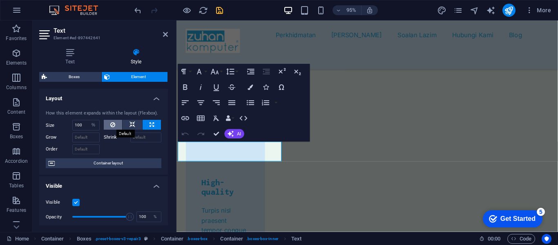
click at [112, 122] on icon at bounding box center [112, 125] width 5 height 10
select select "DISABLED_OPTION_VALUE"
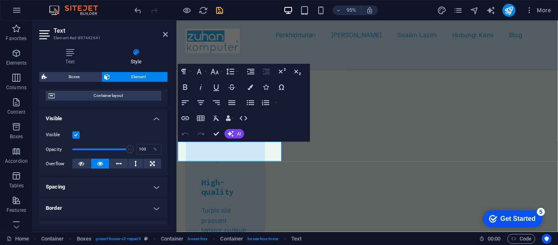
scroll to position [72, 0]
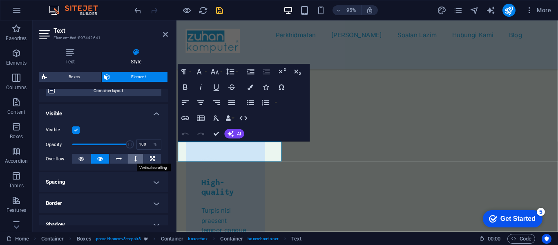
click at [133, 158] on button at bounding box center [135, 159] width 15 height 10
click at [98, 157] on icon at bounding box center [100, 159] width 6 height 10
click at [154, 159] on button at bounding box center [152, 159] width 18 height 10
click at [101, 161] on icon at bounding box center [100, 159] width 6 height 10
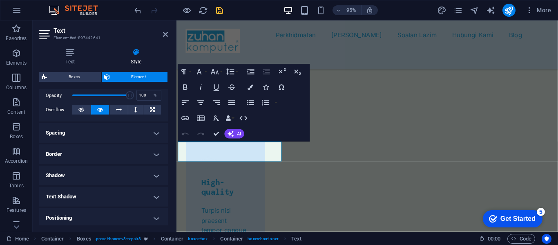
scroll to position [124, 0]
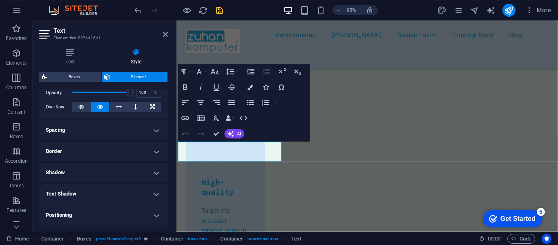
click at [148, 134] on h4 "Spacing" at bounding box center [103, 130] width 129 height 20
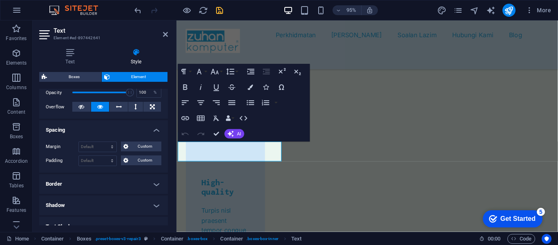
drag, startPoint x: 166, startPoint y: 175, endPoint x: 166, endPoint y: 188, distance: 13.1
click at [166, 188] on div "Layout How this element expands within the layout (Flexbox). Size Default auto …" at bounding box center [103, 157] width 129 height 136
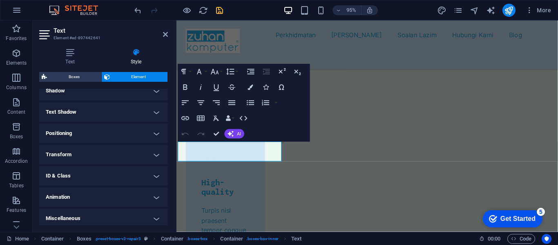
scroll to position [241, 0]
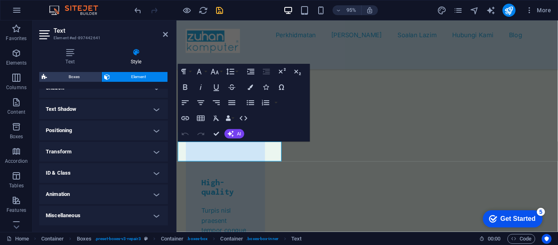
click at [149, 113] on h4 "Text Shadow" at bounding box center [103, 109] width 129 height 20
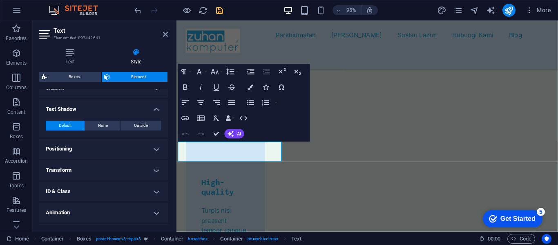
click at [135, 149] on h4 "Positioning" at bounding box center [103, 149] width 129 height 20
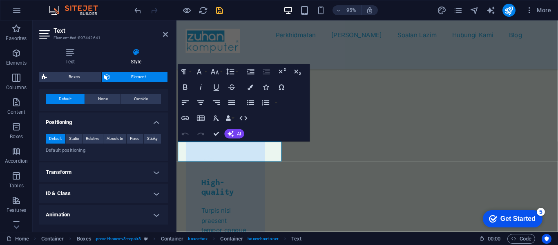
scroll to position [288, 0]
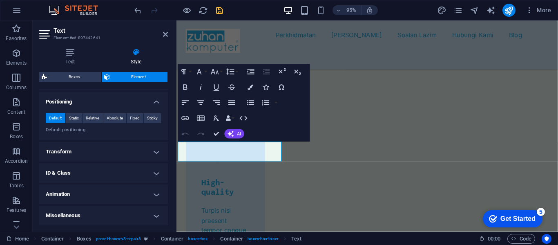
click at [146, 197] on h4 "Animation" at bounding box center [103, 194] width 129 height 20
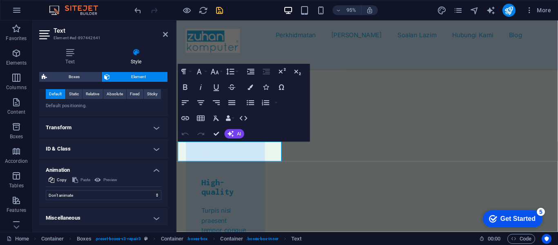
scroll to position [315, 0]
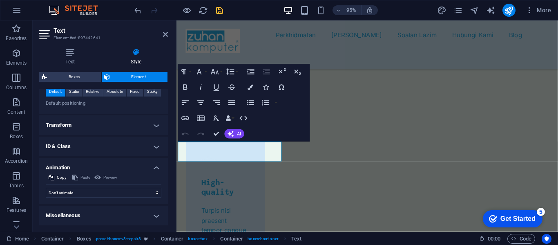
click at [154, 143] on h4 "ID & Class" at bounding box center [103, 146] width 129 height 20
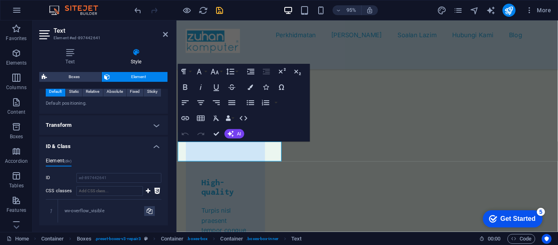
click at [156, 128] on h4 "Transform" at bounding box center [103, 125] width 129 height 20
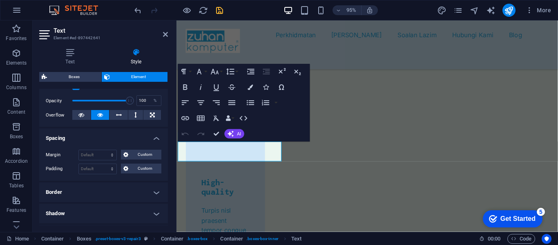
scroll to position [83, 0]
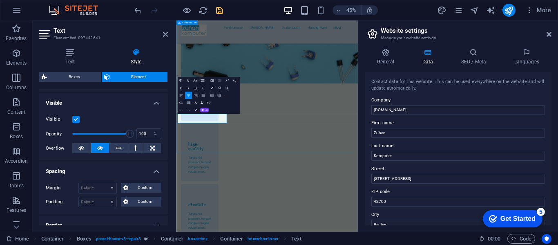
scroll to position [2948, 0]
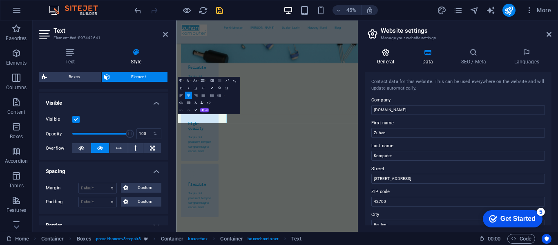
click at [386, 60] on h4 "General" at bounding box center [387, 56] width 45 height 17
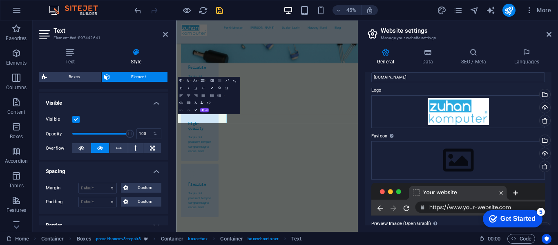
scroll to position [0, 0]
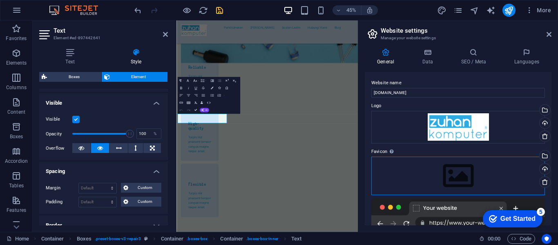
click at [453, 176] on div "Drag files here, click to choose files or select files from Files or our free s…" at bounding box center [458, 175] width 174 height 38
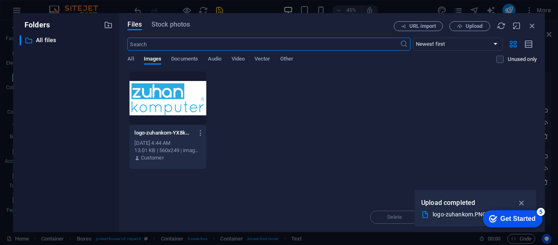
scroll to position [5617, 0]
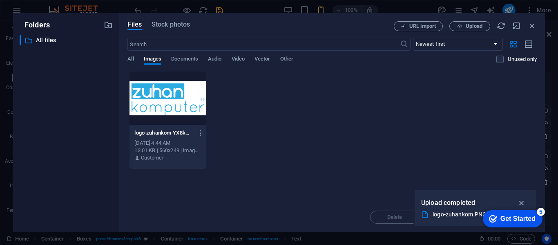
click at [180, 106] on div at bounding box center [167, 97] width 76 height 53
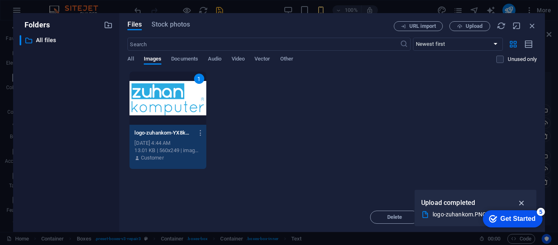
click at [521, 202] on icon "button" at bounding box center [521, 202] width 9 height 9
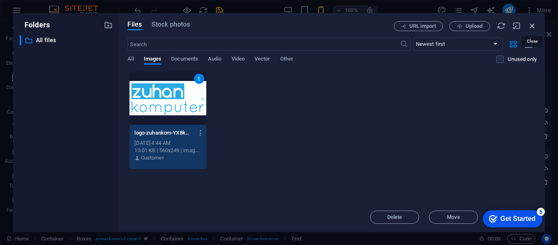
click at [533, 27] on icon "button" at bounding box center [532, 25] width 9 height 9
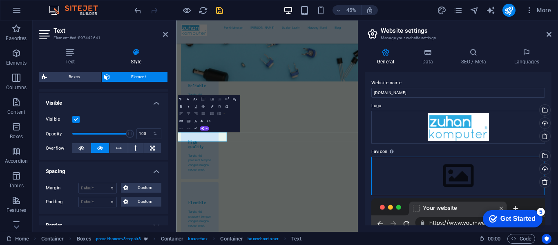
click at [447, 176] on div "Drag files here, click to choose files or select files from Files or our free s…" at bounding box center [458, 175] width 174 height 38
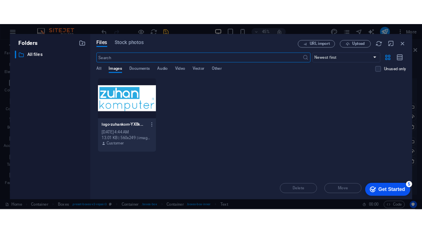
scroll to position [5617, 0]
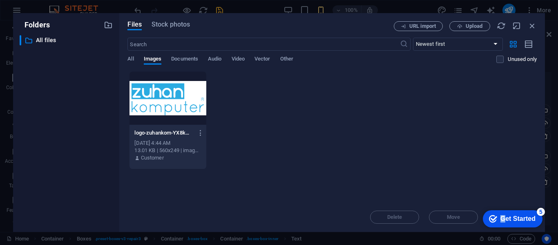
drag, startPoint x: 503, startPoint y: 218, endPoint x: 941, endPoint y: 381, distance: 467.3
click html "checkmark Get Started 5 First Steps in the Editor Let's guide you through the t…"
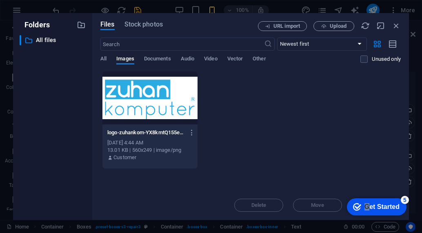
drag, startPoint x: 415, startPoint y: 134, endPoint x: 414, endPoint y: 142, distance: 7.8
click at [414, 147] on div "Folders ​ All files All files Files Stock photos URL import Upload ​ Newest fir…" at bounding box center [211, 116] width 422 height 233
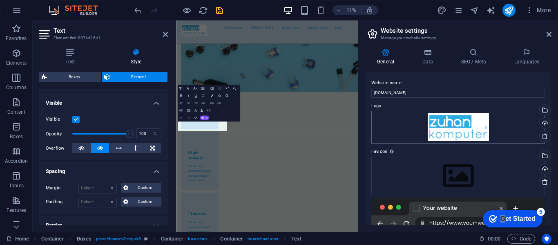
scroll to position [2931, 0]
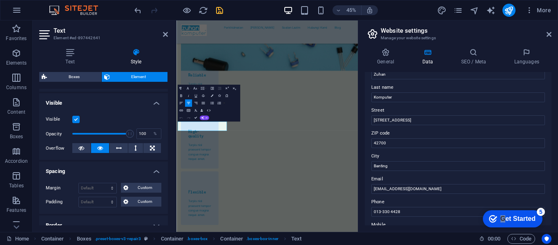
scroll to position [60, 0]
click at [397, 143] on input "42700" at bounding box center [458, 142] width 174 height 10
type input "42700 Banting, Sel"
click at [417, 207] on input "013-330 4428" at bounding box center [458, 210] width 174 height 10
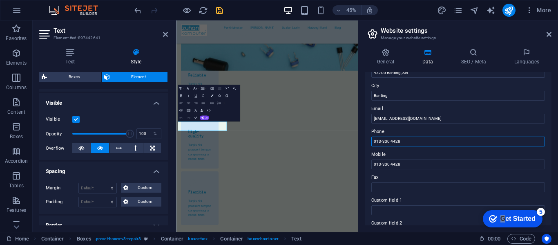
scroll to position [134, 0]
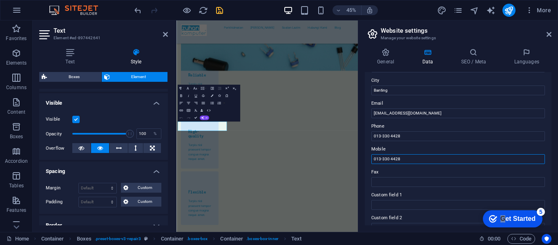
drag, startPoint x: 402, startPoint y: 158, endPoint x: 361, endPoint y: 156, distance: 41.8
click at [361, 156] on div "General Data SEO / Meta Languages Website name [DOMAIN_NAME] Logo Drag files he…" at bounding box center [458, 137] width 200 height 190
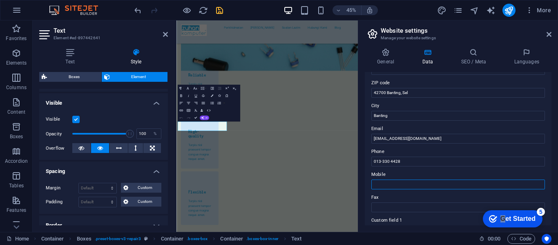
scroll to position [98, 0]
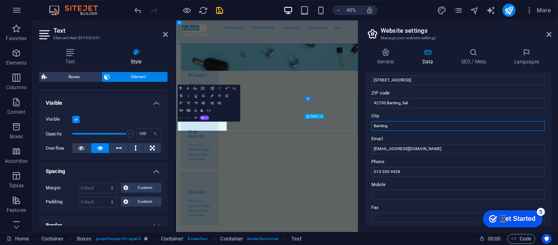
drag, startPoint x: 575, startPoint y: 145, endPoint x: 570, endPoint y: 240, distance: 95.3
drag, startPoint x: 389, startPoint y: 127, endPoint x: 372, endPoint y: 125, distance: 16.9
click at [372, 125] on input "Banting" at bounding box center [458, 126] width 174 height 10
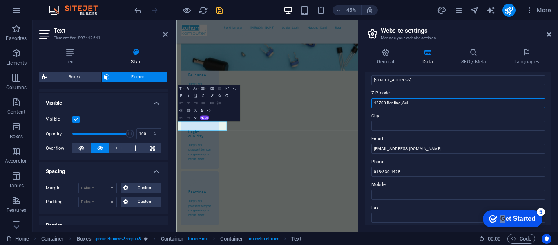
click at [402, 104] on input "42700 Banting, Sel" at bounding box center [458, 103] width 174 height 10
click at [417, 104] on input "42700 Banting, Sel" at bounding box center [458, 103] width 174 height 10
type input "42700 Banting, [GEOGRAPHIC_DATA]."
click at [221, 10] on icon "save" at bounding box center [219, 10] width 9 height 9
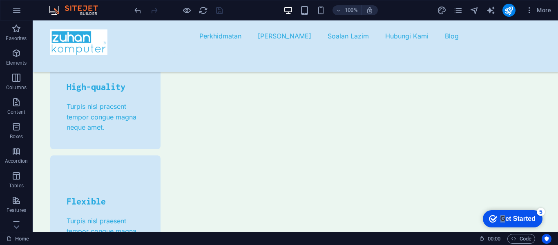
scroll to position [2720, 0]
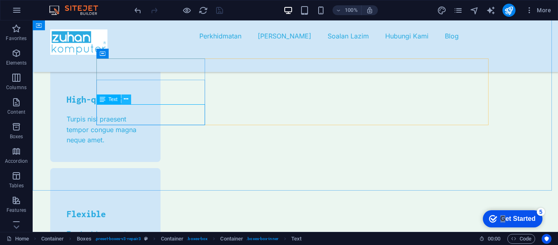
click at [127, 100] on icon at bounding box center [126, 99] width 4 height 9
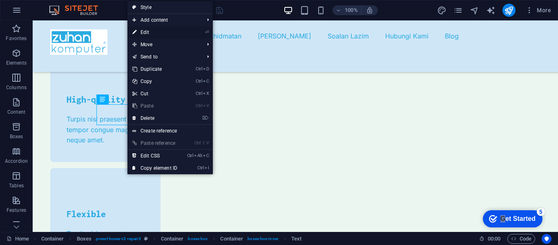
click at [156, 34] on link "⏎ Edit" at bounding box center [154, 32] width 55 height 12
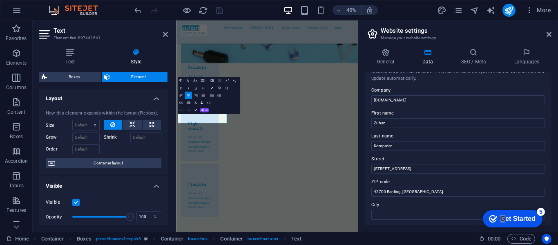
scroll to position [0, 0]
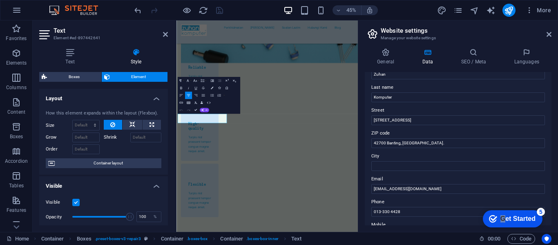
scroll to position [61, 0]
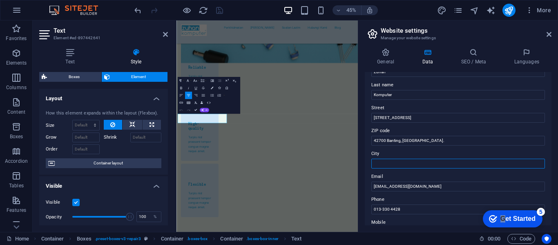
click at [410, 161] on input "City" at bounding box center [458, 163] width 174 height 10
type input "Banting"
click at [399, 141] on input "42700 Banting, [GEOGRAPHIC_DATA]." at bounding box center [458, 141] width 174 height 10
click at [403, 140] on input "42700 Banting, [GEOGRAPHIC_DATA]." at bounding box center [458, 141] width 174 height 10
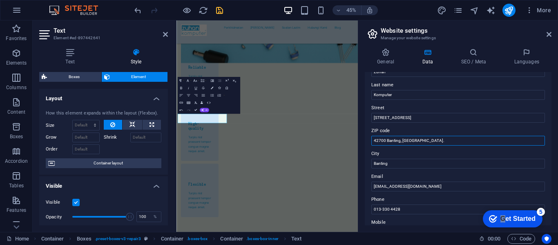
click at [424, 141] on input "42700 Banting, [GEOGRAPHIC_DATA]." at bounding box center [458, 141] width 174 height 10
type input "42700"
click at [399, 164] on input "Banting" at bounding box center [458, 163] width 174 height 10
click at [218, 12] on icon "save" at bounding box center [219, 10] width 9 height 9
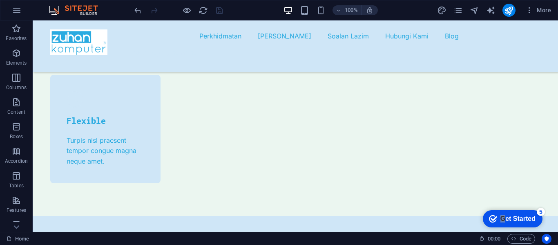
scroll to position [2845, 0]
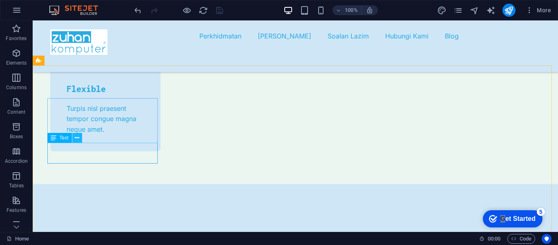
click at [78, 138] on icon at bounding box center [77, 138] width 4 height 9
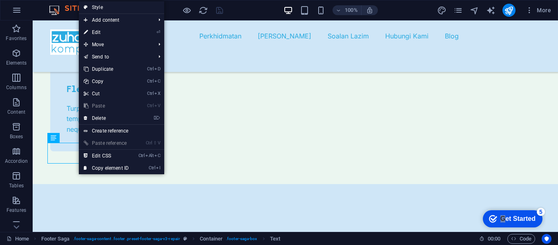
drag, startPoint x: 96, startPoint y: 30, endPoint x: 127, endPoint y: 54, distance: 39.2
click at [96, 30] on link "⏎ Edit" at bounding box center [106, 32] width 55 height 12
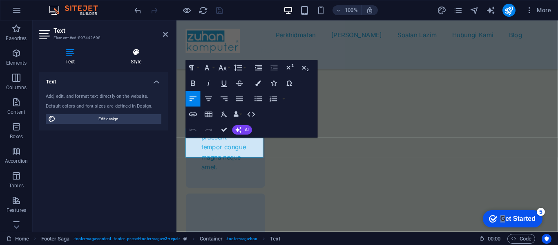
scroll to position [3070, 0]
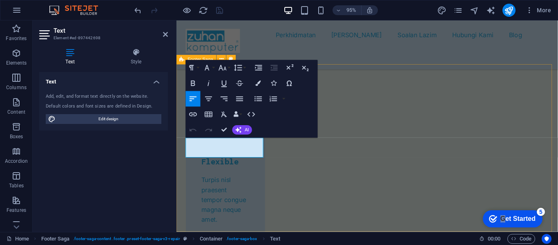
drag, startPoint x: 251, startPoint y: 159, endPoint x: 185, endPoint y: 147, distance: 67.3
click at [136, 57] on h4 "Style" at bounding box center [136, 56] width 64 height 17
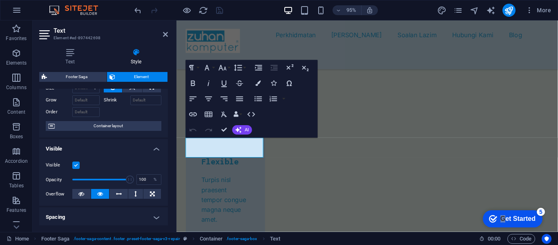
scroll to position [32, 0]
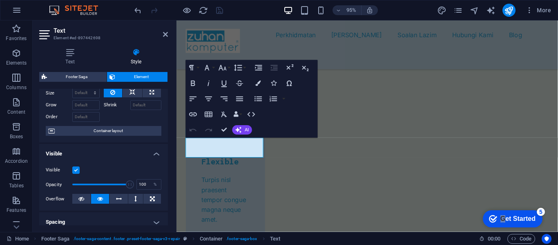
click at [77, 170] on label at bounding box center [75, 169] width 7 height 7
click at [0, 0] on input "Visible" at bounding box center [0, 0] width 0 height 0
click at [76, 169] on label at bounding box center [75, 169] width 7 height 7
click at [0, 0] on input "Visible" at bounding box center [0, 0] width 0 height 0
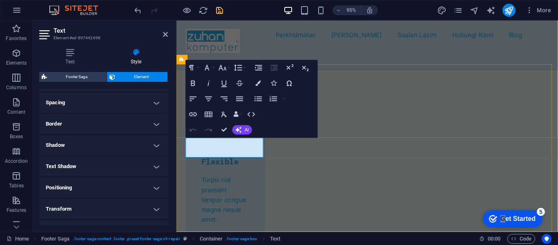
drag, startPoint x: 246, startPoint y: 158, endPoint x: 187, endPoint y: 151, distance: 59.3
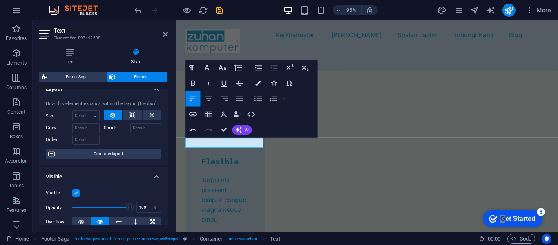
scroll to position [0, 0]
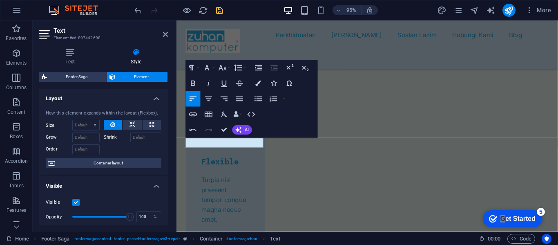
drag, startPoint x: 167, startPoint y: 190, endPoint x: 4, endPoint y: 107, distance: 182.5
drag, startPoint x: 261, startPoint y: 148, endPoint x: 183, endPoint y: 149, distance: 78.4
click at [258, 84] on icon "button" at bounding box center [258, 82] width 5 height 5
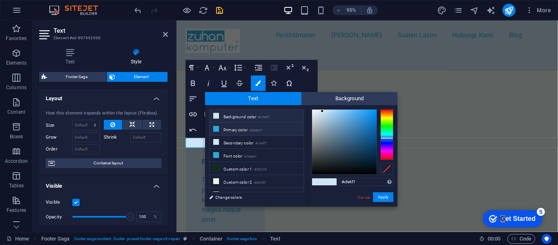
click at [262, 132] on small "#2aabe1" at bounding box center [256, 130] width 12 height 6
type input "#2aabe1"
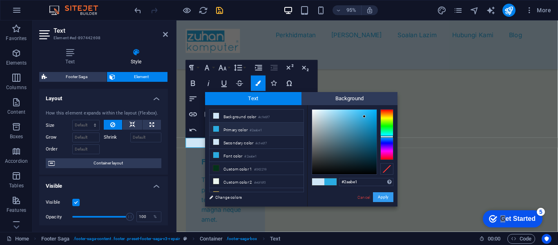
drag, startPoint x: 385, startPoint y: 198, endPoint x: 219, endPoint y: 186, distance: 166.2
click at [385, 198] on button "Apply" at bounding box center [383, 197] width 20 height 10
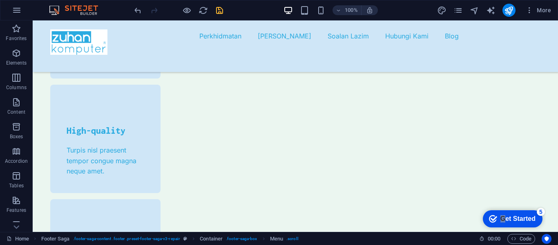
scroll to position [2664, 0]
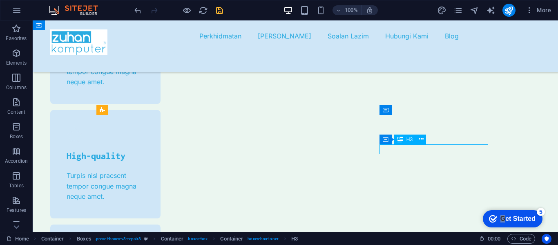
click at [422, 141] on icon at bounding box center [421, 139] width 4 height 9
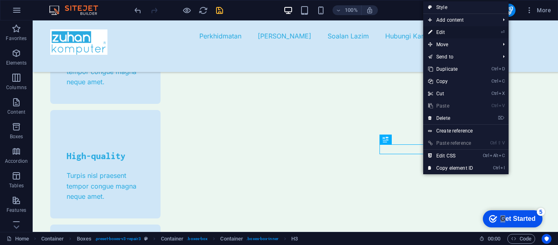
click at [451, 31] on link "⏎ Edit" at bounding box center [450, 32] width 55 height 12
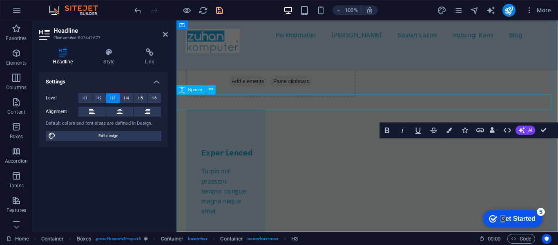
scroll to position [2890, 0]
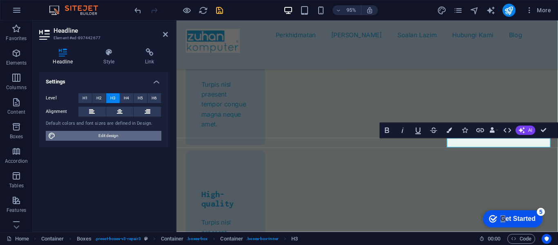
click at [118, 137] on span "Edit design" at bounding box center [108, 136] width 101 height 10
select select "700"
select select "px"
select select "800"
select select "px"
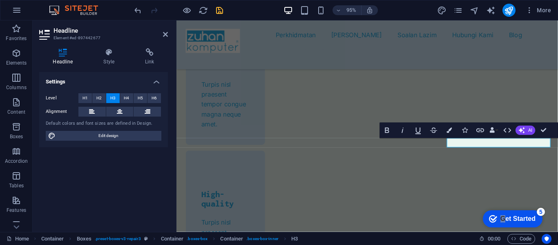
select select "rem"
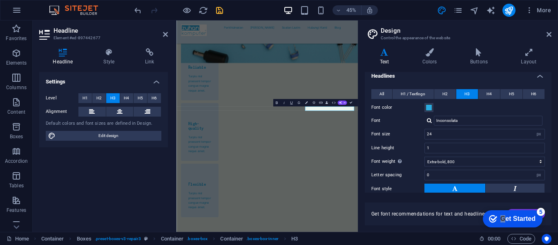
scroll to position [0, 0]
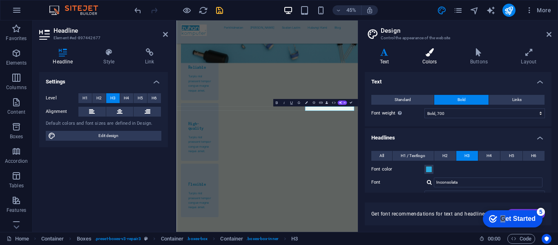
click at [430, 61] on h4 "Colors" at bounding box center [431, 56] width 48 height 17
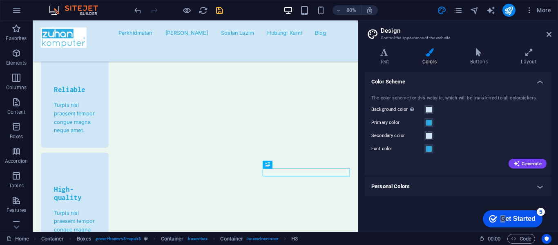
scroll to position [3029, 0]
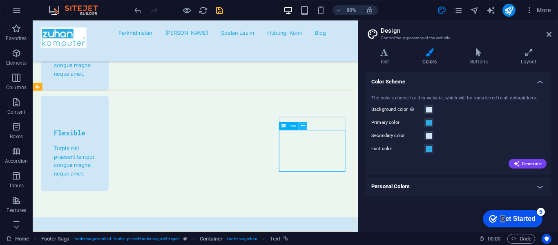
click at [304, 126] on icon at bounding box center [303, 126] width 4 height 7
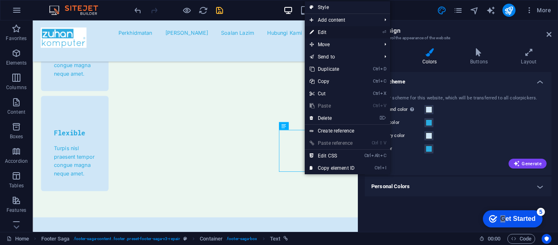
drag, startPoint x: 319, startPoint y: 31, endPoint x: 375, endPoint y: 201, distance: 178.2
click at [319, 31] on link "⏎ Edit" at bounding box center [332, 32] width 55 height 12
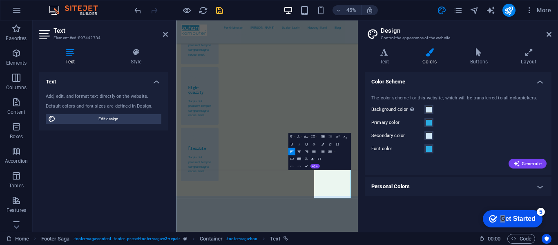
scroll to position [2959, 0]
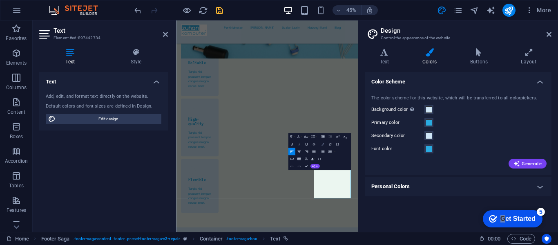
click at [323, 144] on icon "button" at bounding box center [322, 144] width 2 height 2
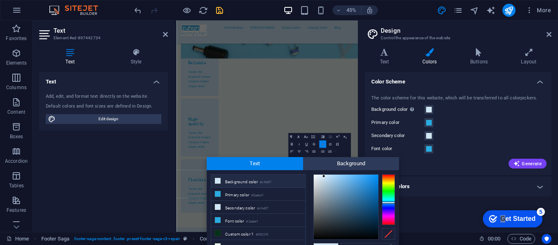
scroll to position [6, 0]
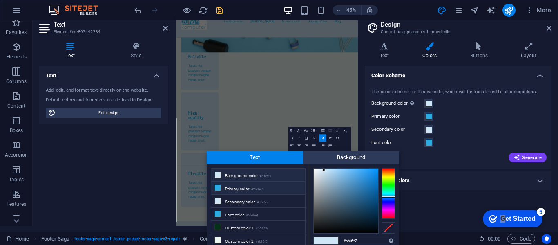
click at [275, 187] on li "Primary color #2aabe1" at bounding box center [258, 187] width 94 height 13
type input "#2aabe1"
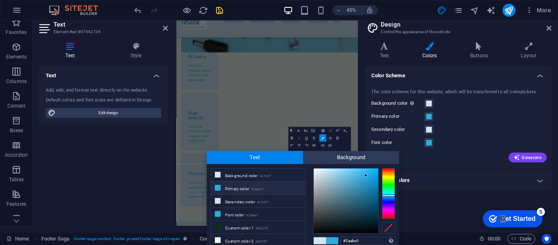
click at [138, 206] on div "Text Add, edit, and format text directly on the website. Default colors and fon…" at bounding box center [103, 142] width 129 height 153
click at [547, 29] on icon at bounding box center [548, 28] width 5 height 7
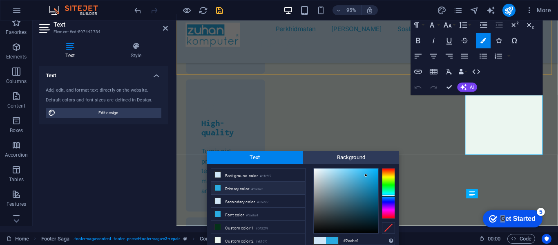
scroll to position [3081, 0]
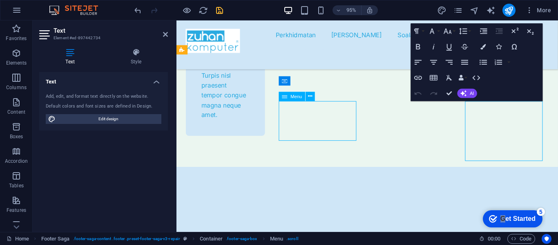
scroll to position [2854, 0]
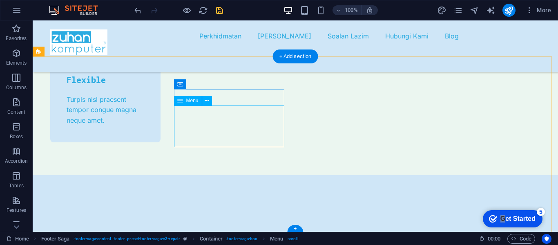
click at [208, 102] on icon at bounding box center [207, 100] width 4 height 9
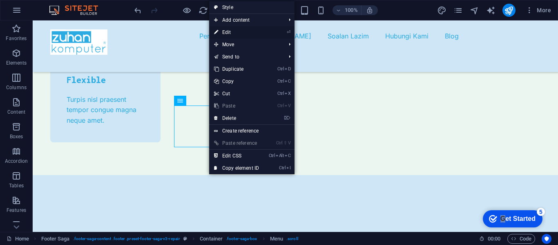
click at [234, 35] on link "⏎ Edit" at bounding box center [236, 32] width 55 height 12
select select
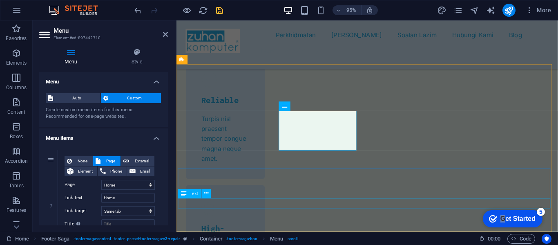
scroll to position [3070, 0]
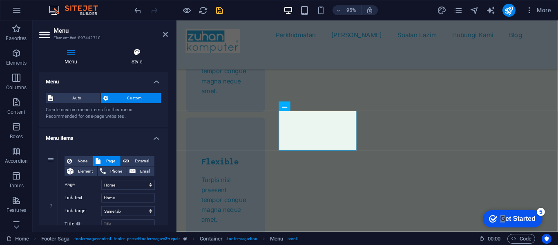
click at [135, 58] on h4 "Style" at bounding box center [137, 56] width 62 height 17
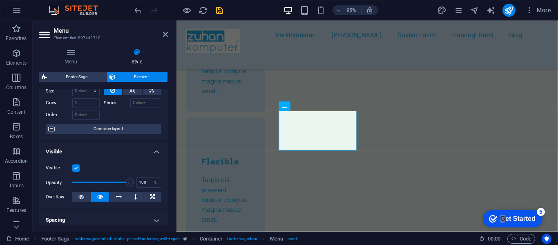
scroll to position [51, 0]
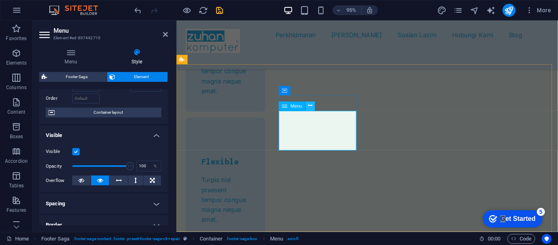
click at [312, 107] on icon at bounding box center [310, 106] width 4 height 8
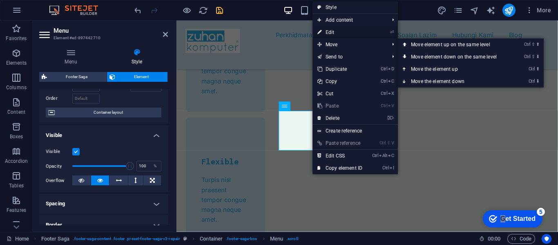
click at [338, 31] on link "⏎ Edit" at bounding box center [339, 32] width 55 height 12
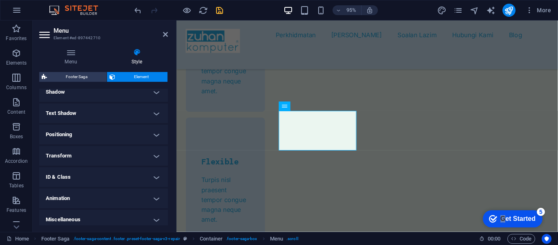
scroll to position [209, 0]
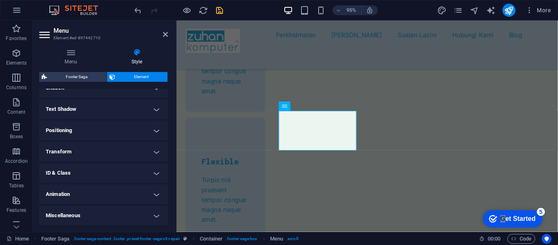
click at [154, 109] on h4 "Text Shadow" at bounding box center [103, 109] width 129 height 20
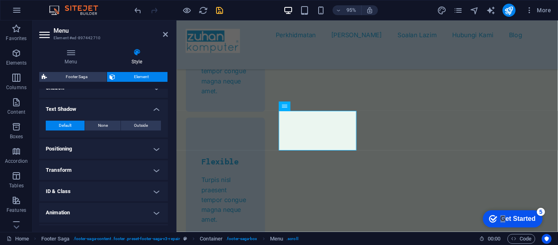
click at [154, 109] on h4 "Text Shadow" at bounding box center [103, 106] width 129 height 15
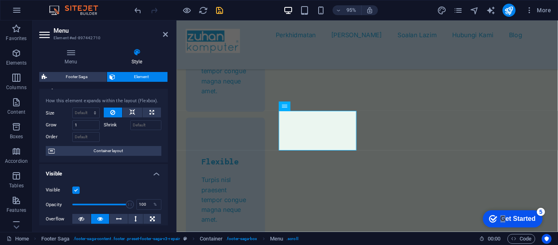
scroll to position [0, 0]
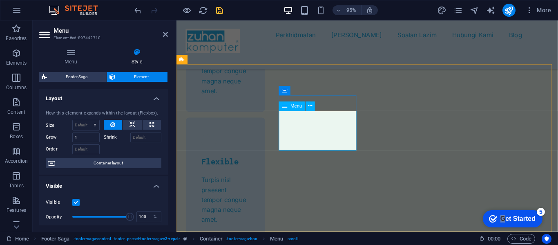
click at [310, 107] on icon at bounding box center [310, 106] width 4 height 8
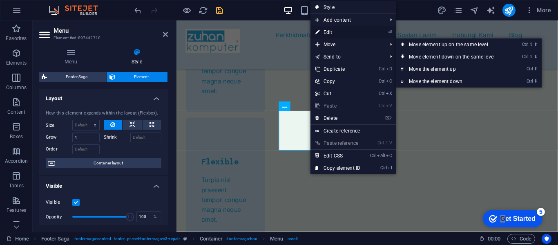
click at [332, 31] on link "⏎ Edit" at bounding box center [337, 32] width 55 height 12
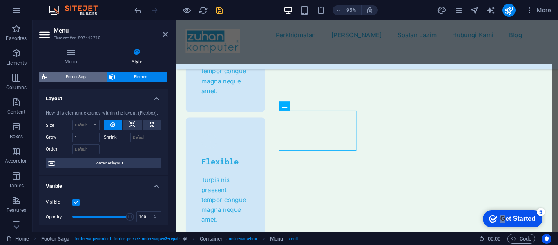
click at [84, 77] on span "Footer Saga" at bounding box center [76, 77] width 55 height 10
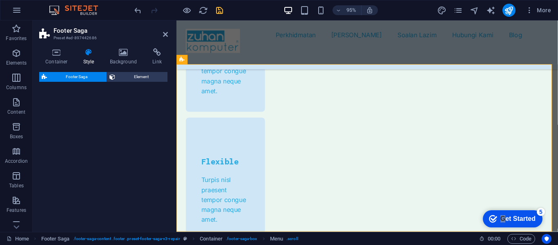
select select "rem"
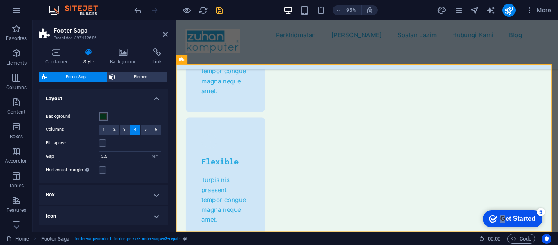
click at [104, 117] on span at bounding box center [103, 116] width 7 height 7
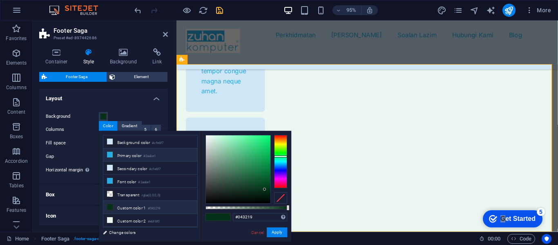
click at [134, 155] on li "Primary color #2aabe1" at bounding box center [150, 154] width 94 height 13
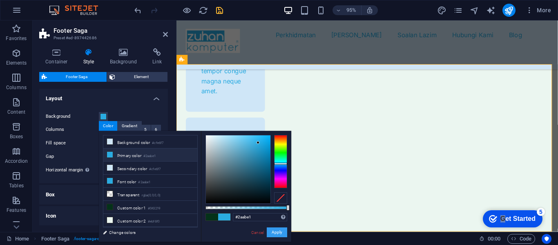
click at [277, 232] on button "Apply" at bounding box center [277, 232] width 20 height 10
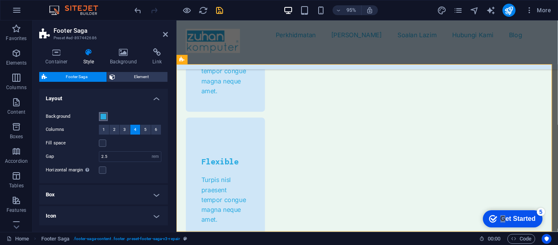
click at [103, 118] on span at bounding box center [103, 116] width 7 height 7
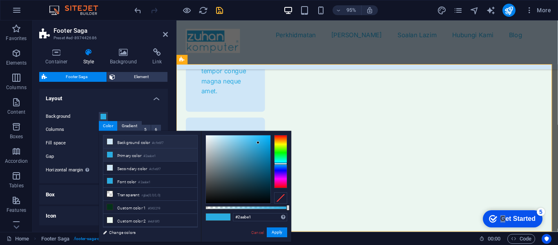
click at [127, 143] on li "Background color #cfe6f7" at bounding box center [150, 141] width 94 height 13
type input "#cfe6f7"
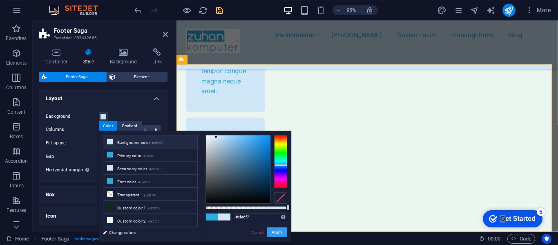
click at [279, 233] on button "Apply" at bounding box center [277, 232] width 20 height 10
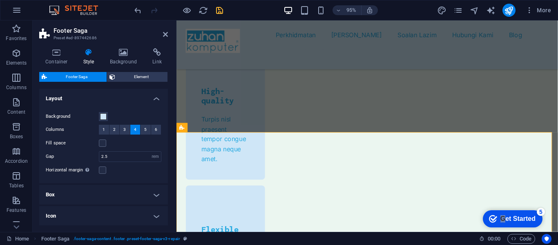
scroll to position [2967, 0]
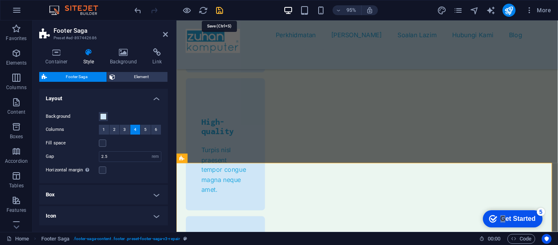
click at [221, 12] on icon "save" at bounding box center [219, 10] width 9 height 9
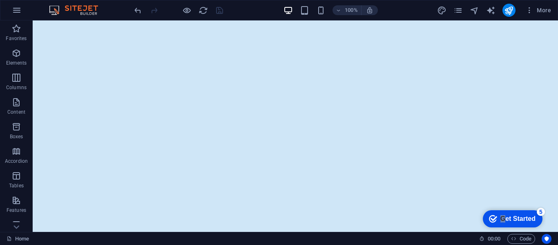
scroll to position [0, 0]
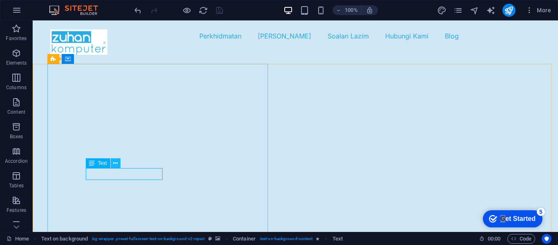
click at [116, 163] on icon at bounding box center [115, 163] width 4 height 9
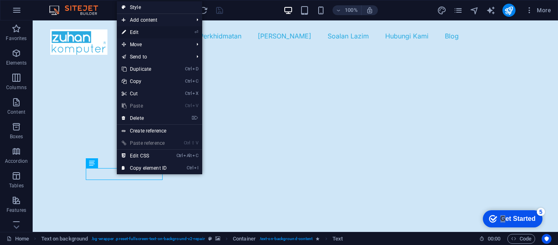
click at [132, 32] on link "⏎ Edit" at bounding box center [144, 32] width 55 height 12
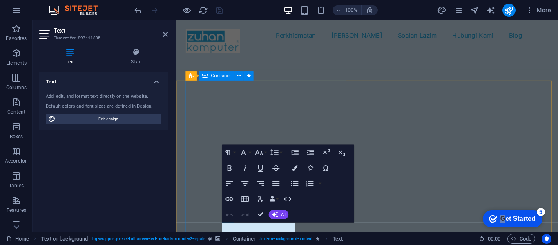
scroll to position [0, 0]
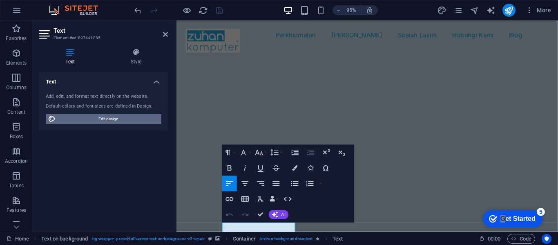
click at [108, 119] on span "Edit design" at bounding box center [108, 119] width 101 height 10
select select "700"
select select "px"
select select "800"
select select "px"
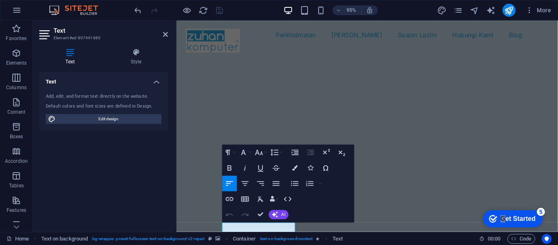
select select "rem"
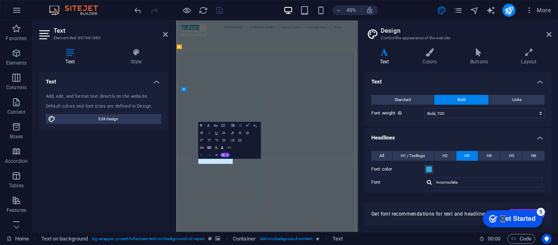
copy span "Flexible Appointments"
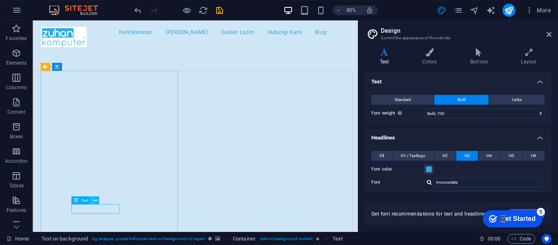
click at [95, 202] on icon at bounding box center [95, 200] width 4 height 7
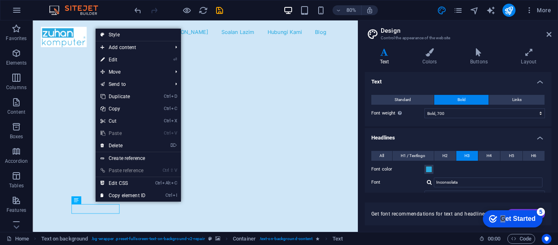
drag, startPoint x: 121, startPoint y: 60, endPoint x: 124, endPoint y: 67, distance: 6.8
click at [121, 60] on link "⏎ Edit" at bounding box center [123, 60] width 55 height 12
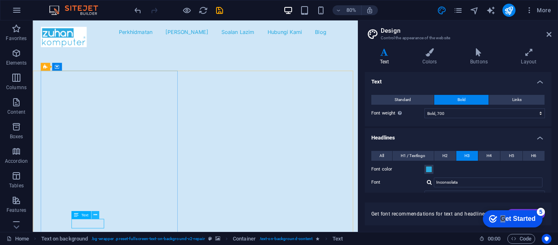
click at [95, 216] on icon at bounding box center [95, 214] width 4 height 7
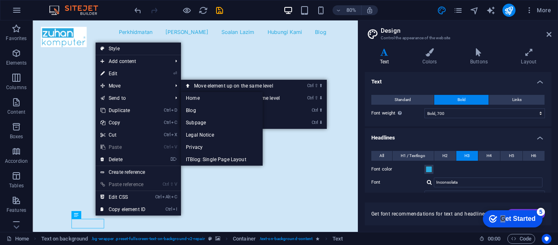
drag, startPoint x: 117, startPoint y: 72, endPoint x: 145, endPoint y: 114, distance: 49.8
click at [117, 72] on link "⏎ Edit" at bounding box center [123, 73] width 55 height 12
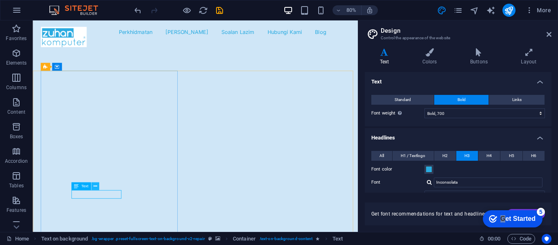
click at [95, 187] on icon at bounding box center [95, 186] width 4 height 7
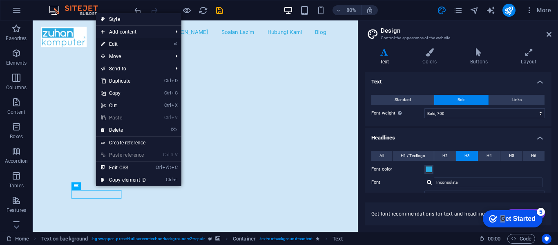
click at [115, 44] on link "⏎ Edit" at bounding box center [123, 44] width 55 height 12
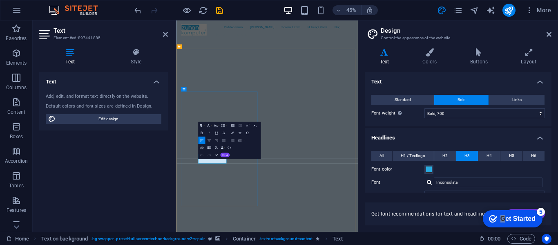
click at [491, 157] on button "H4" at bounding box center [489, 156] width 22 height 10
click at [463, 155] on button "H3" at bounding box center [467, 156] width 22 height 10
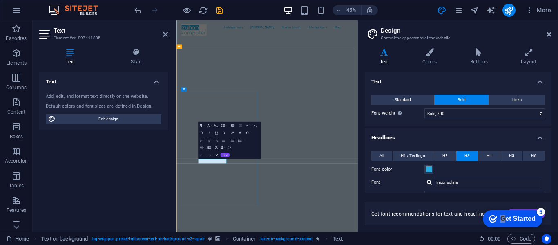
click at [218, 124] on icon "button" at bounding box center [215, 125] width 4 height 4
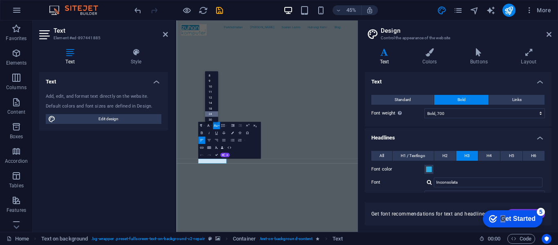
click at [214, 112] on link "24" at bounding box center [211, 114] width 13 height 6
click at [219, 126] on button "Font Size" at bounding box center [216, 124] width 7 height 7
click at [212, 79] on link "18" at bounding box center [211, 79] width 13 height 6
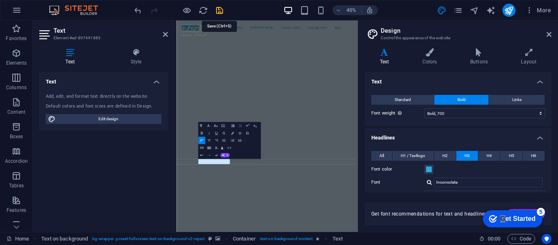
click at [220, 8] on icon "save" at bounding box center [219, 10] width 9 height 9
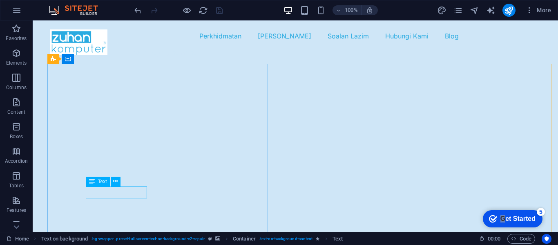
click at [100, 183] on span "Text" at bounding box center [102, 181] width 9 height 5
click at [114, 182] on icon at bounding box center [115, 181] width 4 height 9
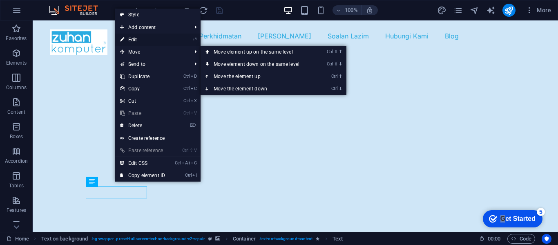
click at [139, 41] on link "⏎ Edit" at bounding box center [142, 39] width 55 height 12
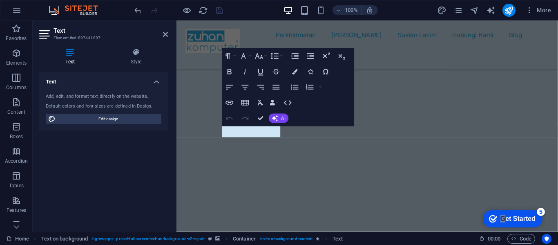
scroll to position [120, 0]
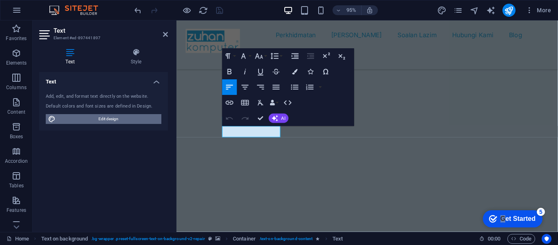
click at [136, 119] on span "Edit design" at bounding box center [108, 119] width 101 height 10
select select "700"
select select "px"
select select "800"
select select "px"
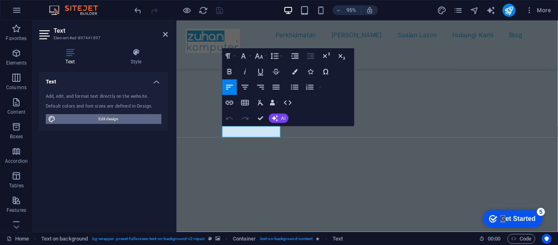
select select "rem"
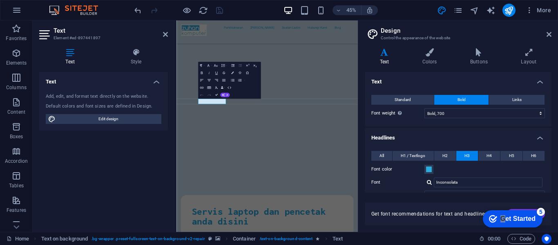
click at [551, 36] on aside "Design Control the appearance of the website Variants Text Colors Buttons Layou…" at bounding box center [458, 125] width 200 height 211
click at [549, 36] on icon at bounding box center [548, 34] width 5 height 7
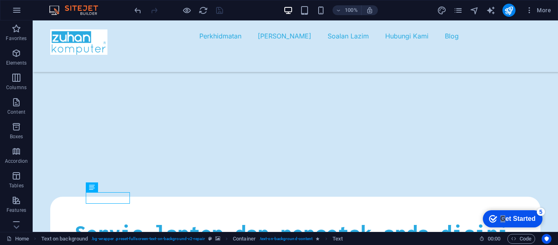
scroll to position [0, 0]
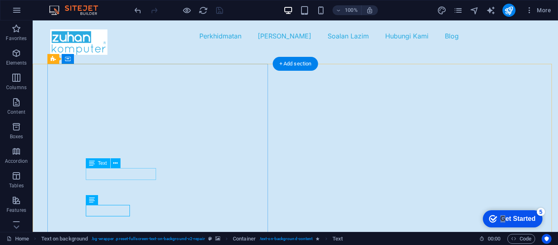
click at [117, 166] on icon at bounding box center [115, 163] width 4 height 9
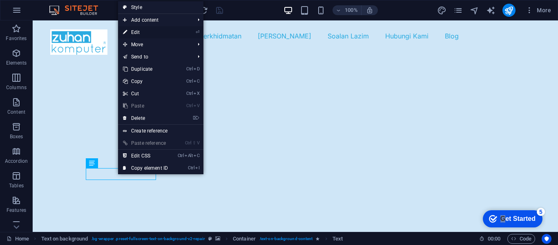
drag, startPoint x: 140, startPoint y: 34, endPoint x: 2, endPoint y: 62, distance: 140.8
click at [140, 34] on link "⏎ Edit" at bounding box center [145, 32] width 55 height 12
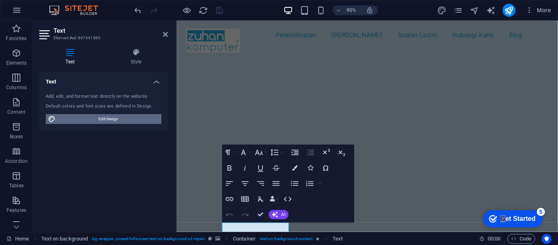
click at [105, 117] on span "Edit design" at bounding box center [108, 119] width 101 height 10
select select "700"
select select "px"
select select "800"
select select "px"
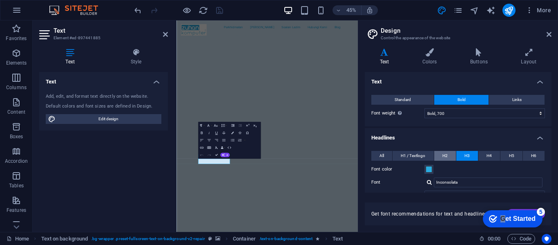
click at [443, 157] on span "H2" at bounding box center [444, 156] width 5 height 10
click at [493, 156] on button "H4" at bounding box center [489, 156] width 22 height 10
click at [465, 159] on span "H3" at bounding box center [466, 156] width 5 height 10
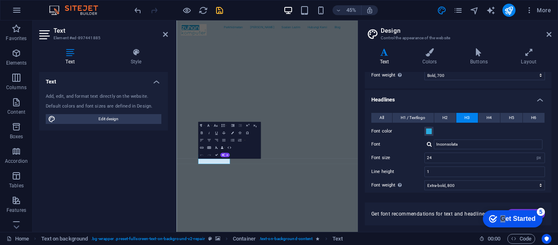
scroll to position [40, 0]
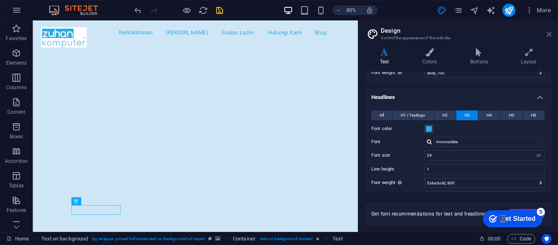
click at [549, 34] on icon at bounding box center [548, 34] width 5 height 7
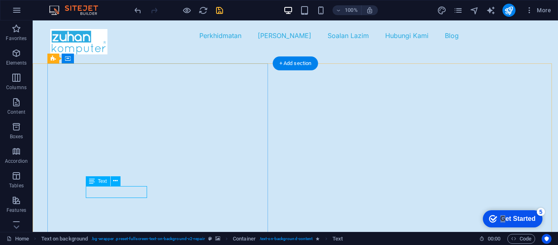
click at [117, 181] on icon at bounding box center [115, 180] width 4 height 9
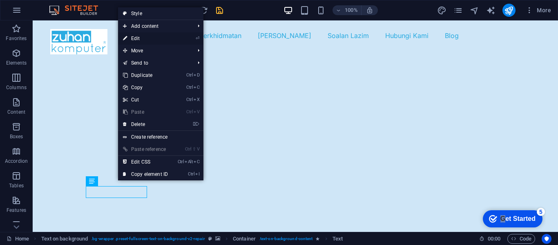
click at [147, 39] on link "⏎ Edit" at bounding box center [145, 38] width 55 height 12
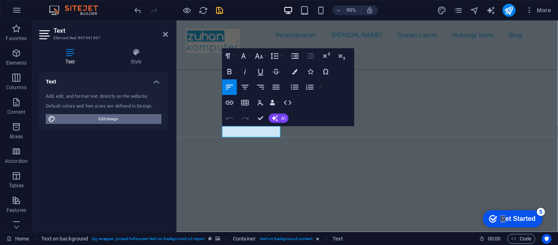
click at [125, 123] on span "Edit design" at bounding box center [108, 119] width 101 height 10
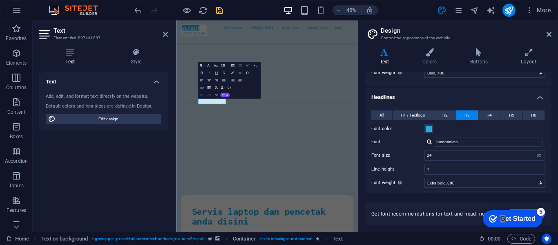
scroll to position [0, 0]
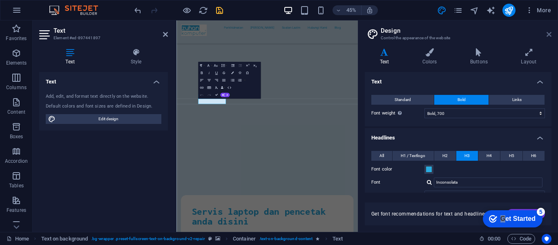
click at [548, 32] on icon at bounding box center [548, 34] width 5 height 7
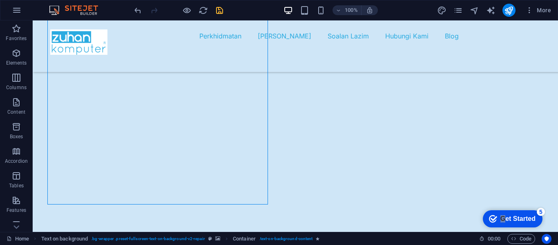
scroll to position [37, 0]
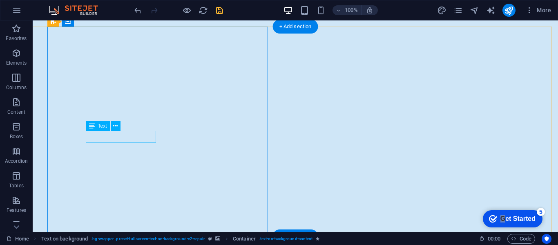
click at [117, 128] on icon at bounding box center [115, 126] width 4 height 9
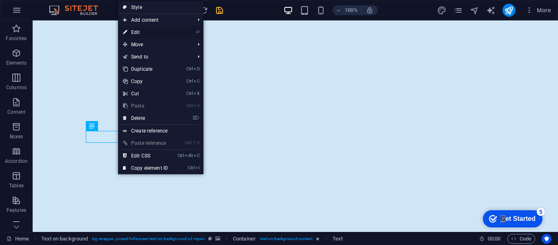
click at [144, 33] on link "⏎ Edit" at bounding box center [145, 32] width 55 height 12
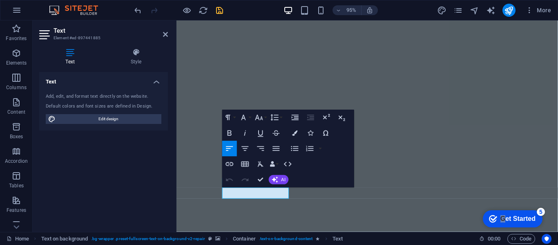
click at [106, 119] on span "Edit design" at bounding box center [108, 119] width 101 height 10
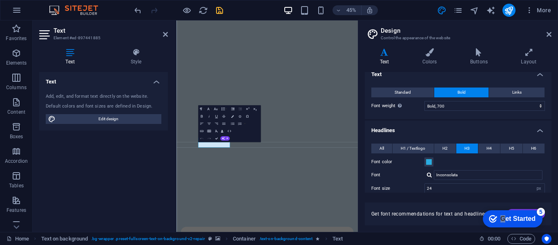
scroll to position [0, 0]
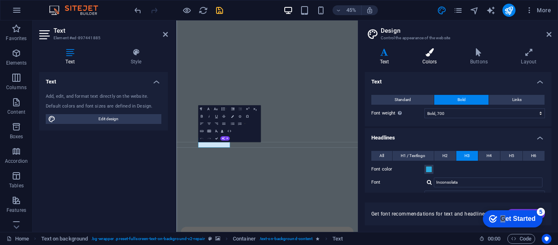
click at [431, 61] on h4 "Colors" at bounding box center [431, 56] width 48 height 17
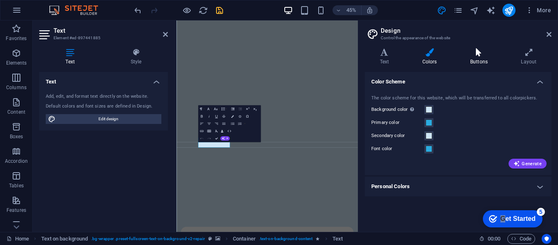
click at [477, 55] on icon at bounding box center [478, 52] width 47 height 8
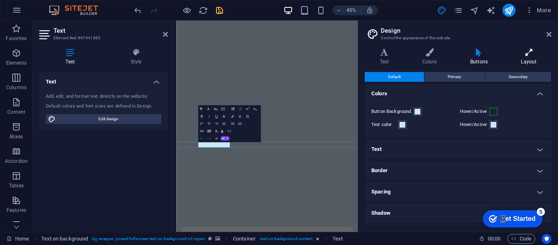
click at [530, 54] on icon at bounding box center [528, 52] width 45 height 8
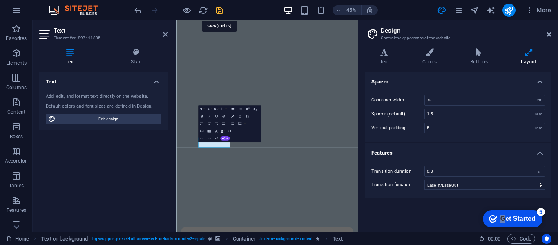
click at [217, 13] on icon "save" at bounding box center [219, 10] width 9 height 9
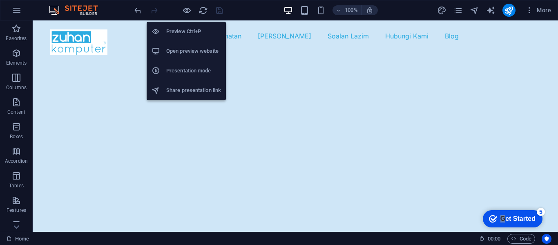
click at [192, 27] on h6 "Preview Ctrl+P" at bounding box center [193, 32] width 55 height 10
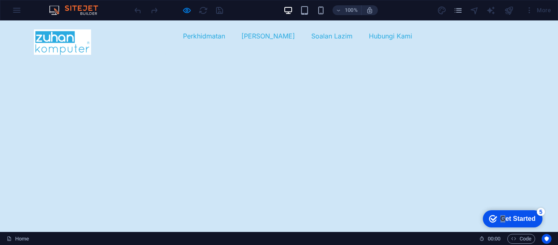
click at [428, 42] on link "Blog" at bounding box center [435, 35] width 14 height 13
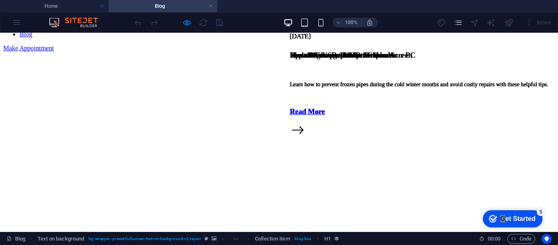
scroll to position [74, 0]
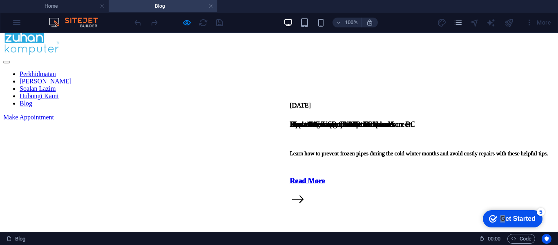
scroll to position [0, 0]
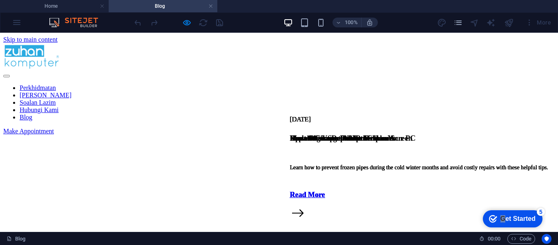
click at [66, 60] on div at bounding box center [278, 56] width 551 height 27
click at [167, 84] on nav "Perkhidmatan Siapa Kami Soalan Lazim Hubungi Kami Blog" at bounding box center [278, 102] width 551 height 37
click at [285, 84] on nav "Perkhidmatan Siapa Kami Soalan Lazim Hubungi Kami Blog" at bounding box center [278, 102] width 551 height 37
click at [337, 84] on nav "Perkhidmatan Siapa Kami Soalan Lazim Hubungi Kami Blog" at bounding box center [278, 102] width 551 height 37
click at [72, 7] on h4 "Home" at bounding box center [54, 6] width 109 height 9
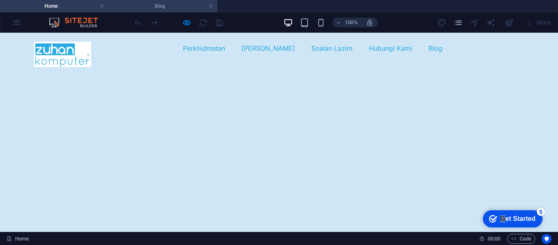
click at [156, 8] on h4 "Blog" at bounding box center [163, 6] width 109 height 9
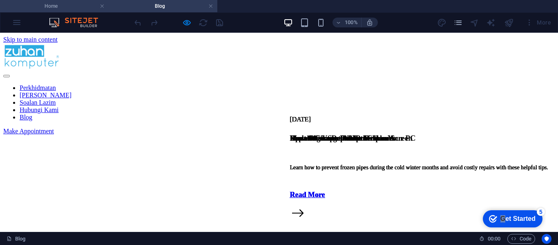
click at [76, 7] on h4 "Home" at bounding box center [54, 6] width 109 height 9
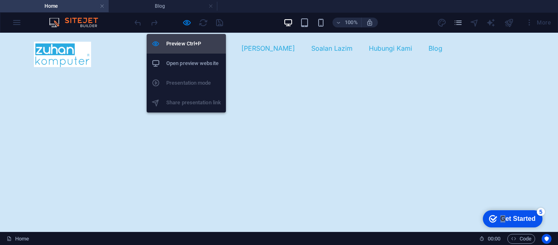
click at [182, 41] on h6 "Preview Ctrl+P" at bounding box center [193, 44] width 55 height 10
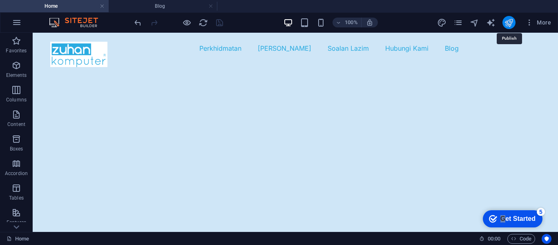
click at [509, 24] on icon "publish" at bounding box center [508, 22] width 9 height 9
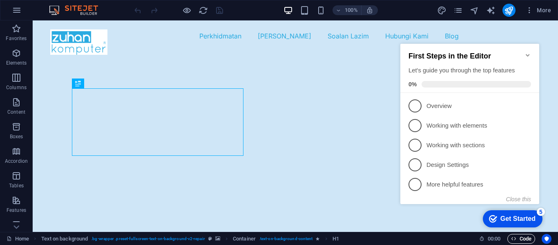
click at [523, 239] on span "Code" at bounding box center [521, 239] width 20 height 10
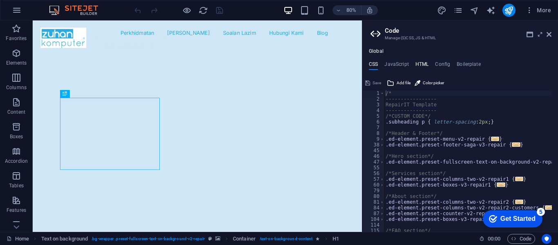
click at [424, 62] on h4 "HTML" at bounding box center [421, 65] width 13 height 9
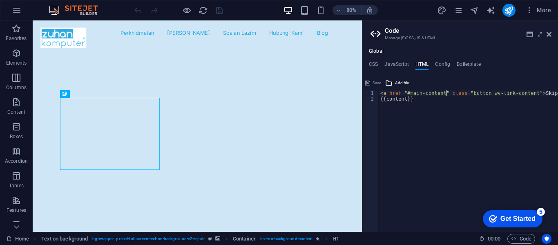
click at [447, 93] on div "< a href = "#main-content" class = "button wv-link-content" > Skip to main cont…" at bounding box center [489, 163] width 221 height 147
type textarea "{{content}}"
click at [540, 35] on icon at bounding box center [540, 34] width 0 height 7
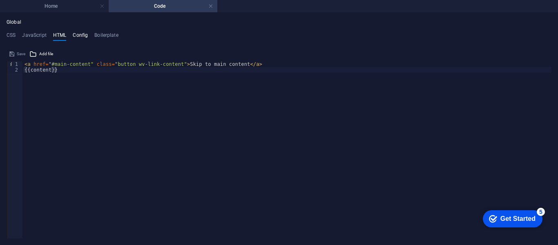
click at [79, 34] on h4 "Config" at bounding box center [80, 36] width 15 height 9
type textarea "$color-background: #cfe6f7;"
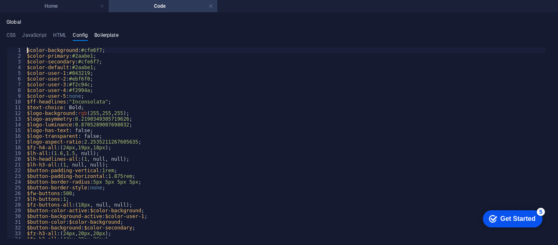
click at [109, 37] on h4 "Boilerplate" at bounding box center [106, 36] width 24 height 9
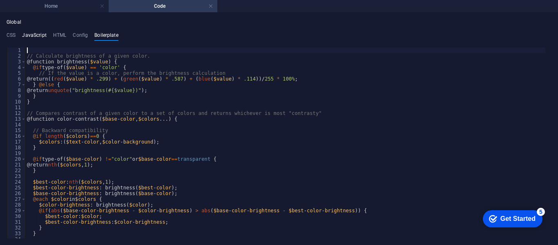
click at [40, 36] on h4 "JavaScript" at bounding box center [34, 36] width 24 height 9
type textarea "/* JS for preset "Menu V2" */"
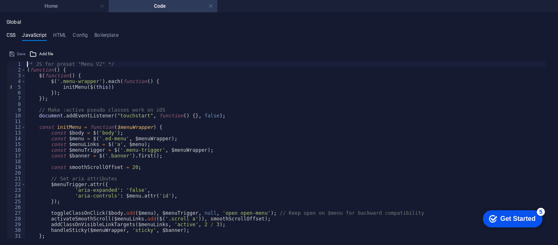
click at [13, 34] on h4 "CSS" at bounding box center [11, 36] width 9 height 9
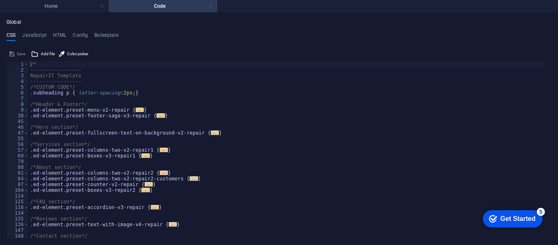
click at [210, 7] on link at bounding box center [210, 6] width 5 height 8
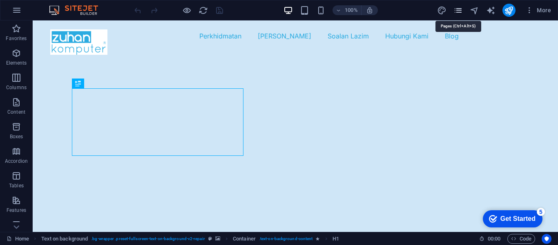
click at [459, 10] on icon "pages" at bounding box center [457, 10] width 9 height 9
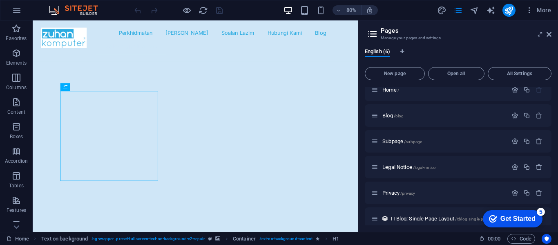
scroll to position [16, 0]
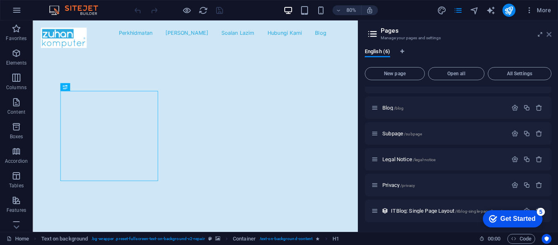
click at [548, 34] on icon at bounding box center [548, 34] width 5 height 7
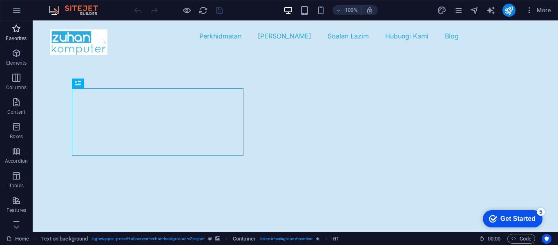
click at [11, 30] on icon "button" at bounding box center [16, 29] width 10 height 10
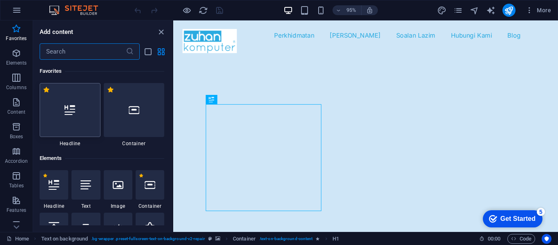
click at [85, 116] on div at bounding box center [70, 110] width 61 height 54
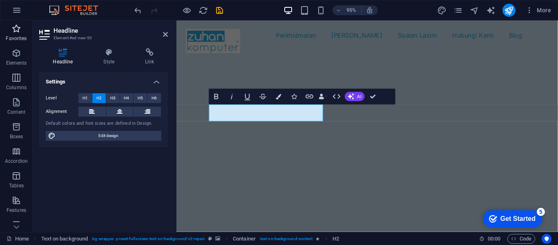
click at [14, 31] on icon "button" at bounding box center [16, 29] width 10 height 10
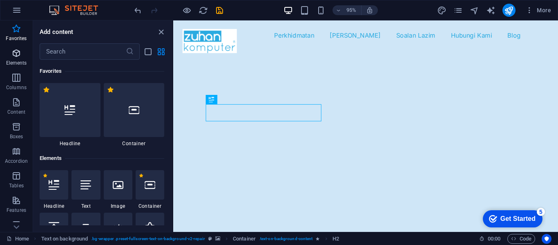
click at [14, 55] on icon "button" at bounding box center [16, 53] width 10 height 10
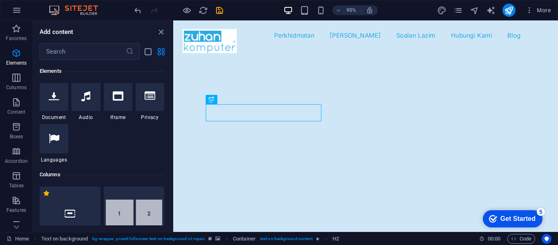
scroll to position [321, 0]
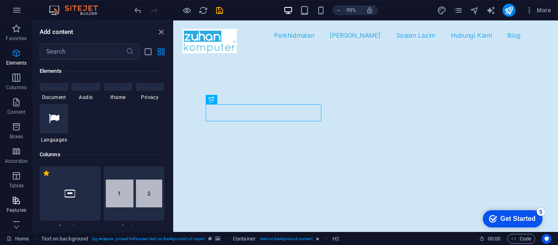
click at [13, 206] on span "Features" at bounding box center [16, 205] width 33 height 20
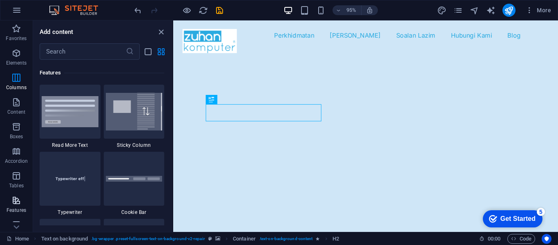
scroll to position [3184, 0]
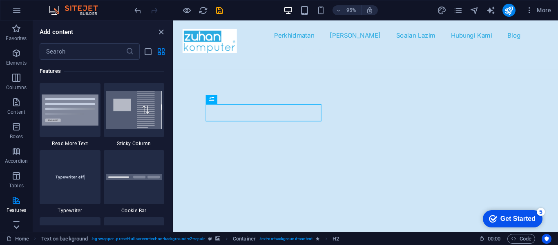
click at [18, 31] on icon at bounding box center [16, 25] width 11 height 11
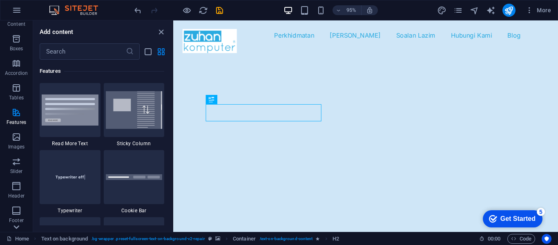
click at [18, 31] on icon at bounding box center [16, 25] width 11 height 11
click at [14, 118] on icon "button" at bounding box center [16, 117] width 10 height 10
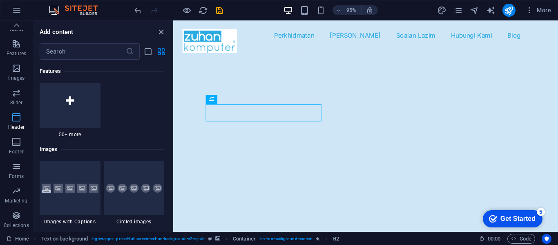
scroll to position [4918, 0]
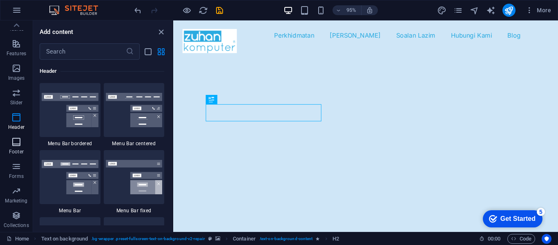
click at [11, 146] on icon "button" at bounding box center [16, 142] width 10 height 10
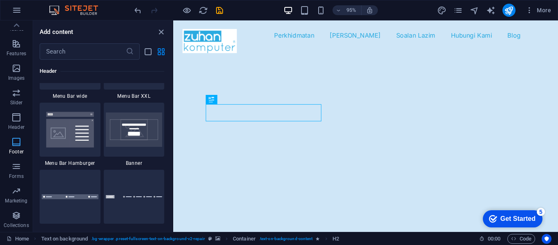
scroll to position [5407, 0]
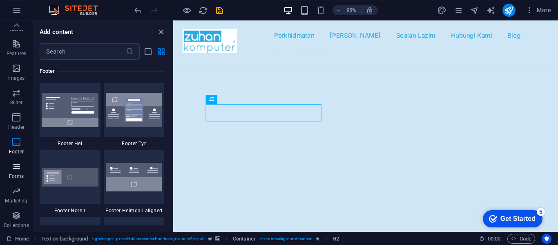
click at [14, 168] on icon "button" at bounding box center [16, 166] width 10 height 10
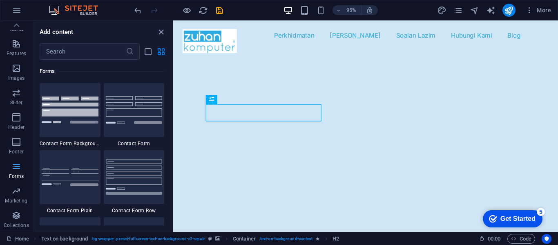
scroll to position [5963, 0]
click at [16, 219] on icon "button" at bounding box center [16, 215] width 10 height 10
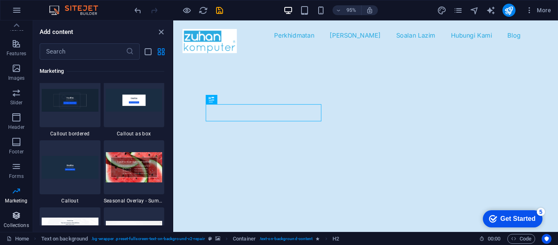
scroll to position [7476, 0]
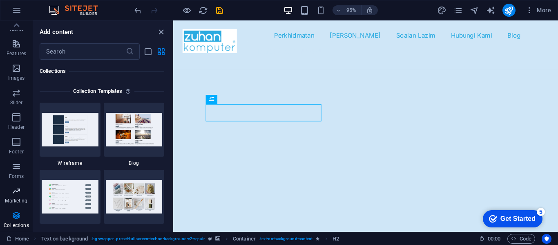
click at [19, 192] on icon "button" at bounding box center [16, 191] width 10 height 10
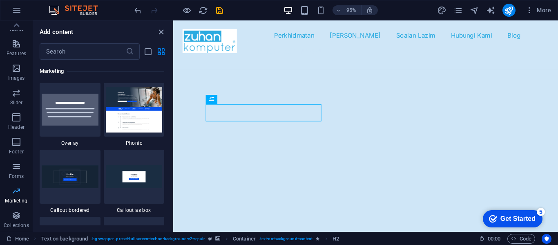
scroll to position [6653, 0]
click at [15, 25] on icon at bounding box center [17, 25] width 6 height 4
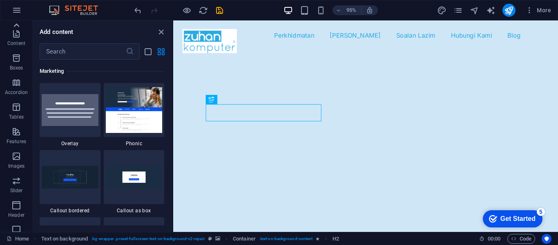
scroll to position [0, 0]
click at [13, 134] on p "Boxes" at bounding box center [16, 136] width 13 height 7
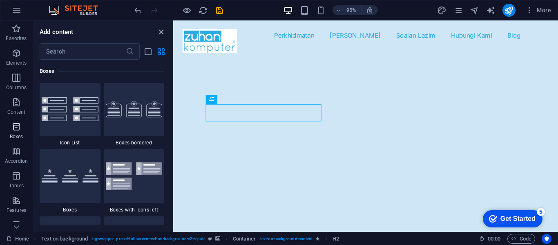
scroll to position [2253, 0]
click at [16, 155] on icon "button" at bounding box center [16, 151] width 10 height 10
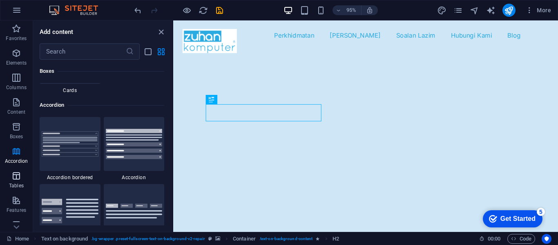
scroll to position [2608, 0]
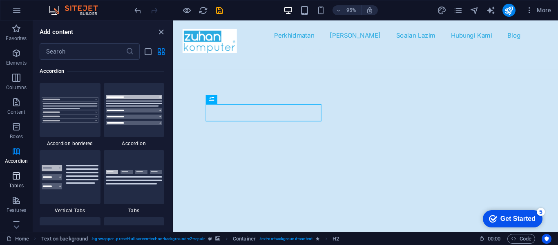
click at [14, 178] on icon "button" at bounding box center [16, 176] width 10 height 10
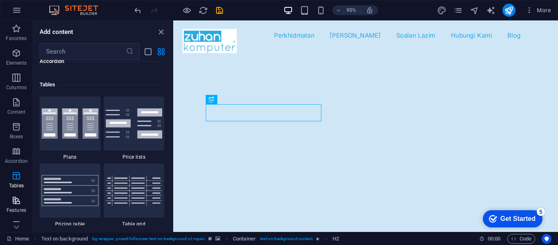
scroll to position [2829, 0]
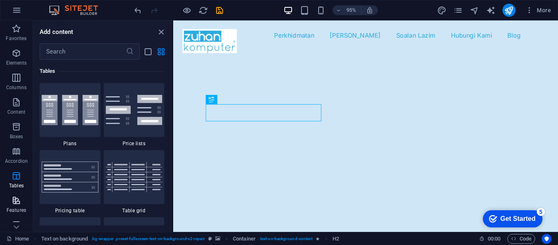
click at [16, 201] on icon "button" at bounding box center [16, 200] width 10 height 10
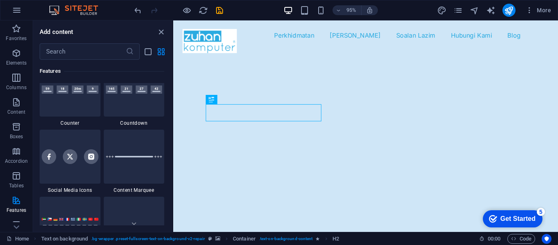
scroll to position [3693, 0]
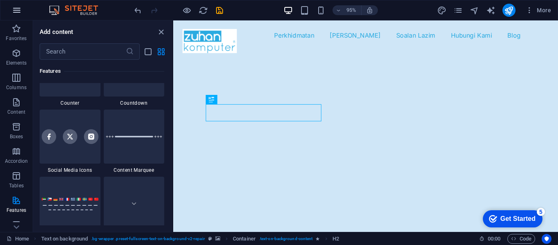
click at [19, 12] on icon "button" at bounding box center [17, 10] width 10 height 10
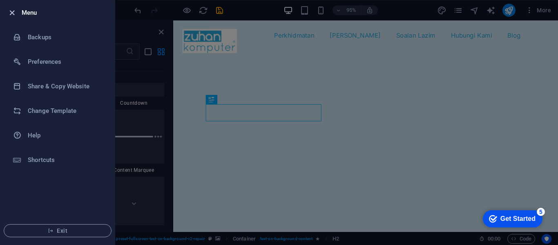
click at [13, 14] on icon "button" at bounding box center [11, 12] width 9 height 9
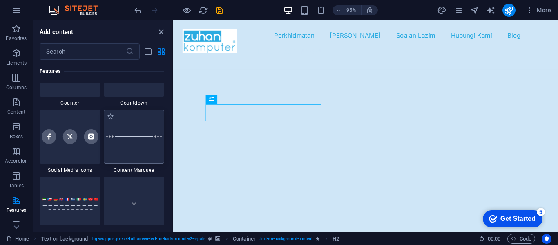
click at [144, 143] on div at bounding box center [134, 136] width 61 height 54
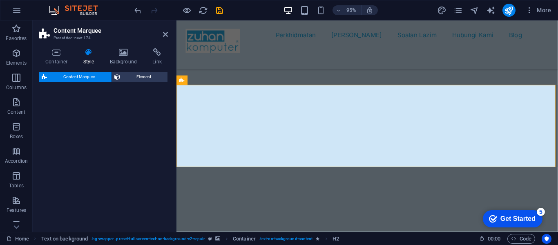
scroll to position [268, 0]
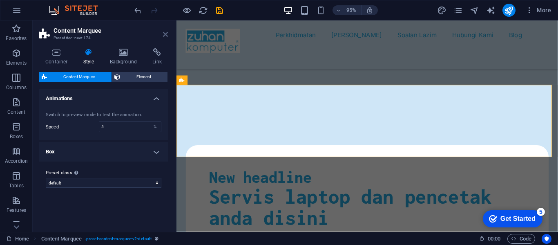
click at [163, 33] on icon at bounding box center [165, 34] width 5 height 7
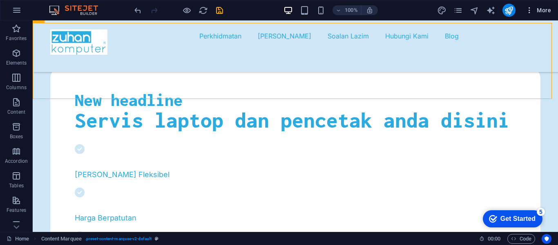
click at [549, 9] on span "More" at bounding box center [538, 10] width 26 height 8
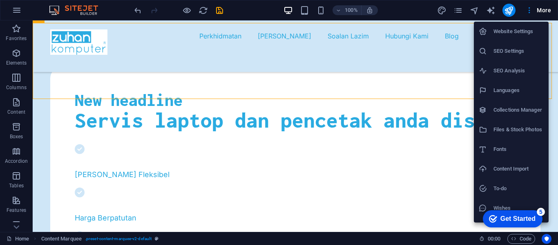
click at [528, 30] on h6 "Website Settings" at bounding box center [518, 32] width 50 height 10
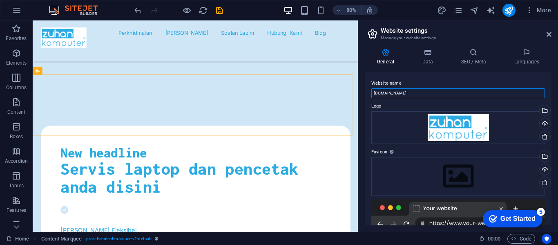
click at [402, 92] on input "[DOMAIN_NAME]" at bounding box center [458, 93] width 174 height 10
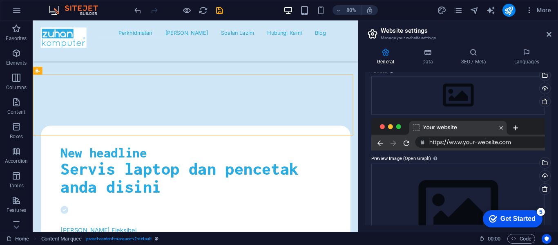
scroll to position [83, 0]
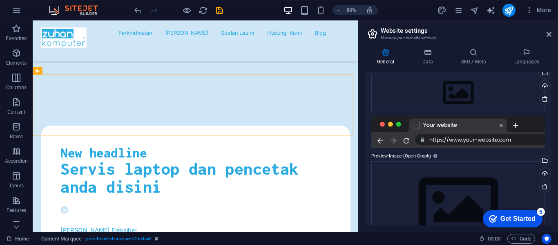
type input "zuhanKomputer.com"
click at [451, 127] on div at bounding box center [458, 131] width 174 height 33
click at [441, 125] on div at bounding box center [458, 131] width 174 height 33
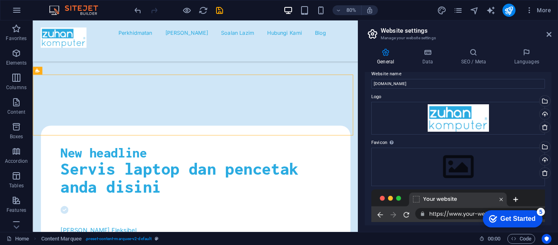
scroll to position [0, 0]
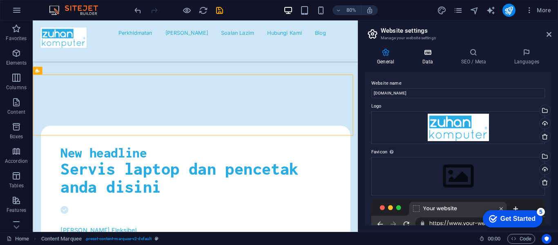
click at [427, 60] on h4 "Data" at bounding box center [429, 56] width 39 height 17
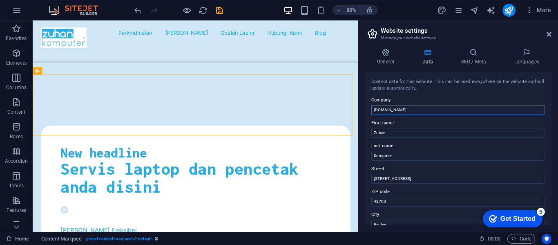
click at [424, 110] on input "[DOMAIN_NAME]" at bounding box center [458, 110] width 174 height 10
type input "zuhanKomputer"
click at [472, 60] on h4 "SEO / Meta" at bounding box center [474, 56] width 53 height 17
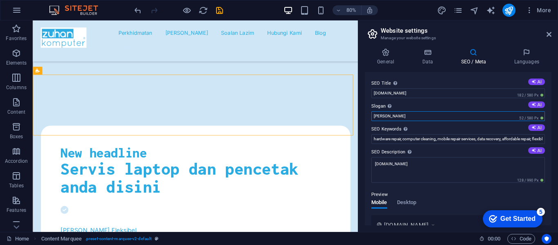
click at [406, 115] on input "[GEOGRAPHIC_DATA]" at bounding box center [458, 116] width 174 height 10
type input "Malaysia"
click at [387, 94] on input "[DOMAIN_NAME]" at bounding box center [458, 93] width 174 height 10
click at [421, 92] on input "zuhanKomputer.com" at bounding box center [458, 93] width 174 height 10
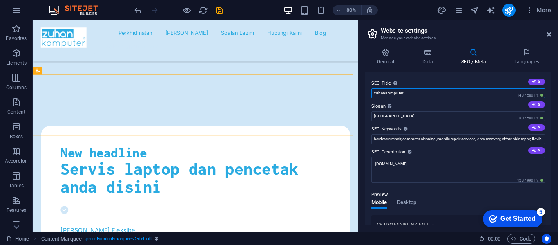
click at [385, 94] on input "zuhanKomputer" at bounding box center [458, 93] width 174 height 10
type input "zuhan Komputer"
click at [402, 114] on input "Malaysia" at bounding box center [458, 116] width 174 height 10
click at [220, 11] on icon "save" at bounding box center [219, 10] width 9 height 9
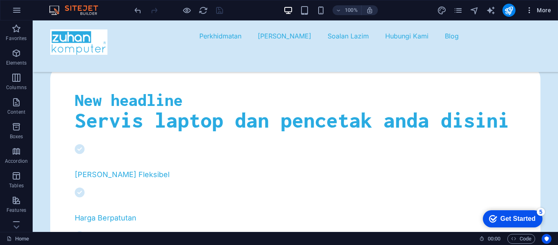
click at [529, 11] on icon "button" at bounding box center [529, 10] width 8 height 8
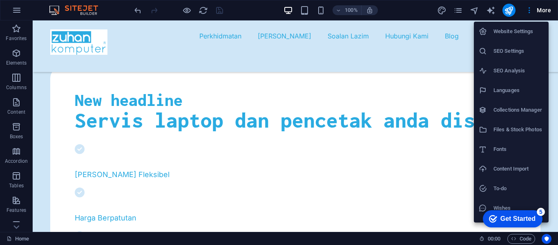
click at [519, 29] on h6 "Website Settings" at bounding box center [518, 32] width 50 height 10
select select "41"
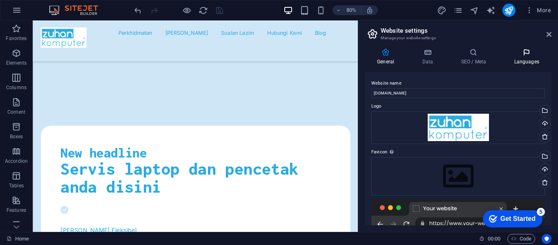
click at [521, 59] on h4 "Languages" at bounding box center [527, 56] width 50 height 17
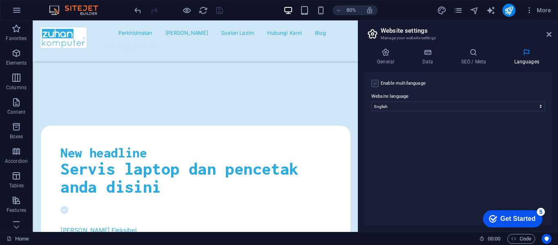
click at [373, 82] on label at bounding box center [374, 83] width 7 height 7
click at [0, 0] on input "Enable multilanguage To disable multilanguage delete all languages until only o…" at bounding box center [0, 0] width 0 height 0
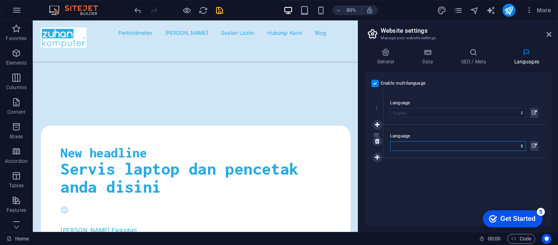
click at [441, 145] on select "Abkhazian Afar Afrikaans Akan Albanian Amharic Arabic Aragonese Armenian Assame…" at bounding box center [458, 146] width 136 height 10
select select "101"
click at [390, 141] on select "Abkhazian Afar Afrikaans Akan Albanian Amharic Arabic Aragonese Armenian Assame…" at bounding box center [458, 146] width 136 height 10
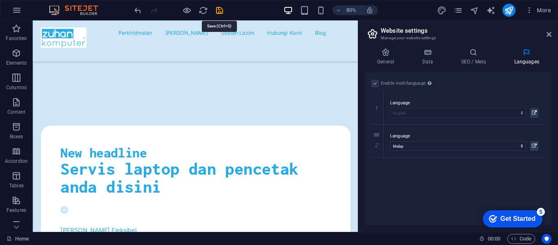
drag, startPoint x: 219, startPoint y: 9, endPoint x: 224, endPoint y: 16, distance: 8.4
click at [219, 9] on icon "save" at bounding box center [219, 10] width 9 height 9
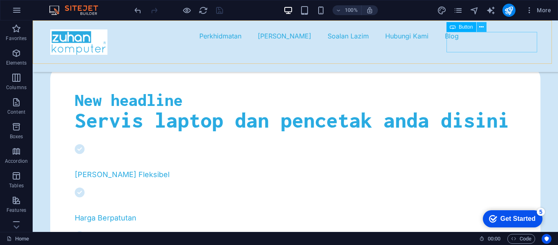
click at [481, 28] on icon at bounding box center [481, 27] width 4 height 9
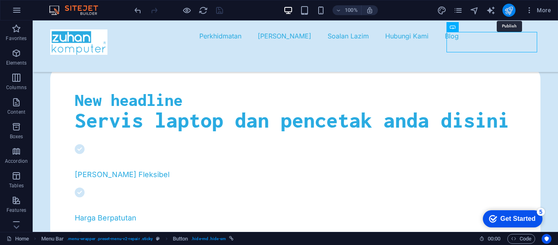
click at [507, 12] on icon "publish" at bounding box center [508, 10] width 9 height 9
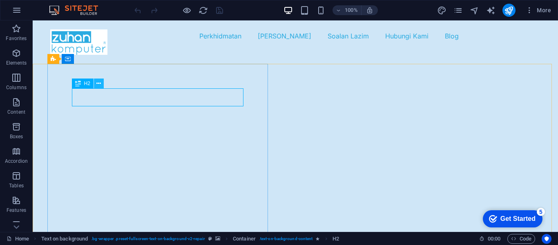
click at [101, 85] on icon at bounding box center [98, 83] width 4 height 9
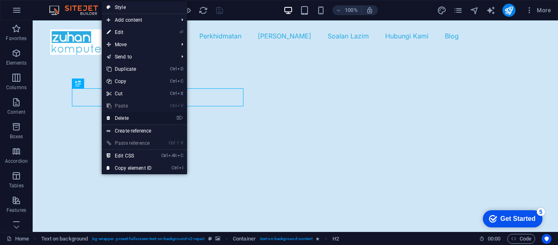
click at [125, 119] on link "⌦ Delete" at bounding box center [129, 118] width 55 height 12
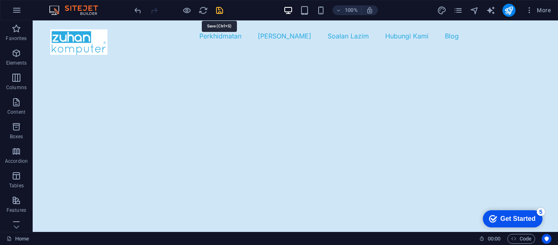
click at [221, 12] on icon "save" at bounding box center [219, 10] width 9 height 9
click at [512, 11] on icon "publish" at bounding box center [508, 10] width 9 height 9
